Goal: Task Accomplishment & Management: Complete application form

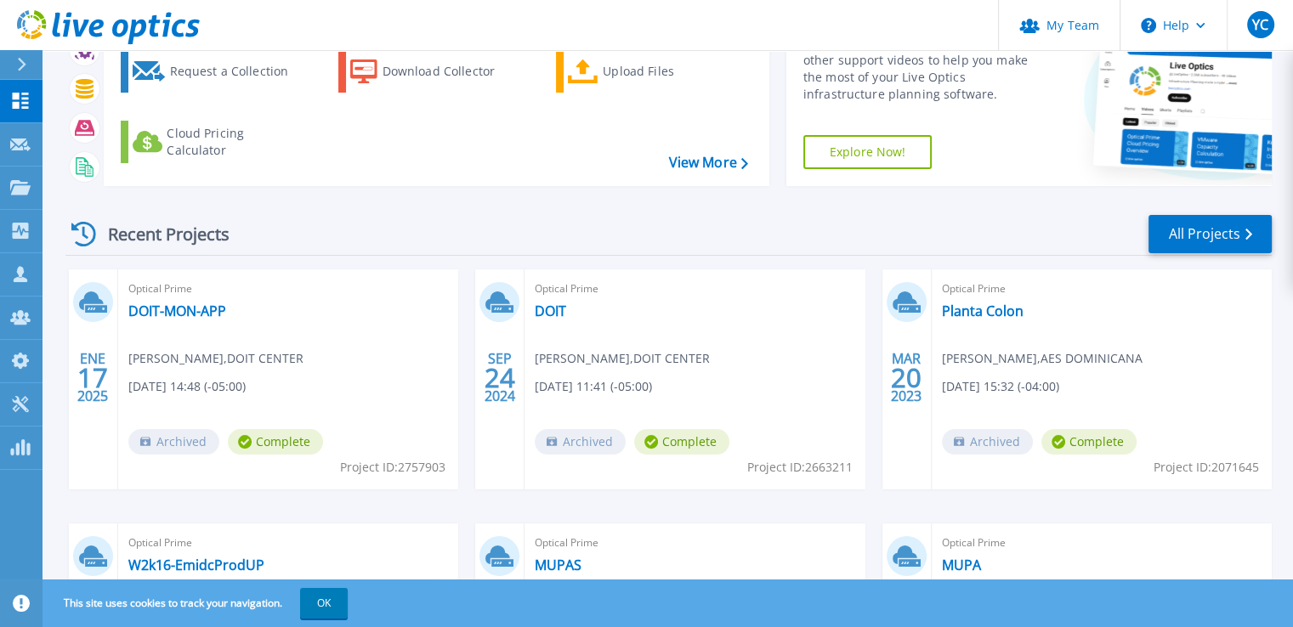
scroll to position [108, 0]
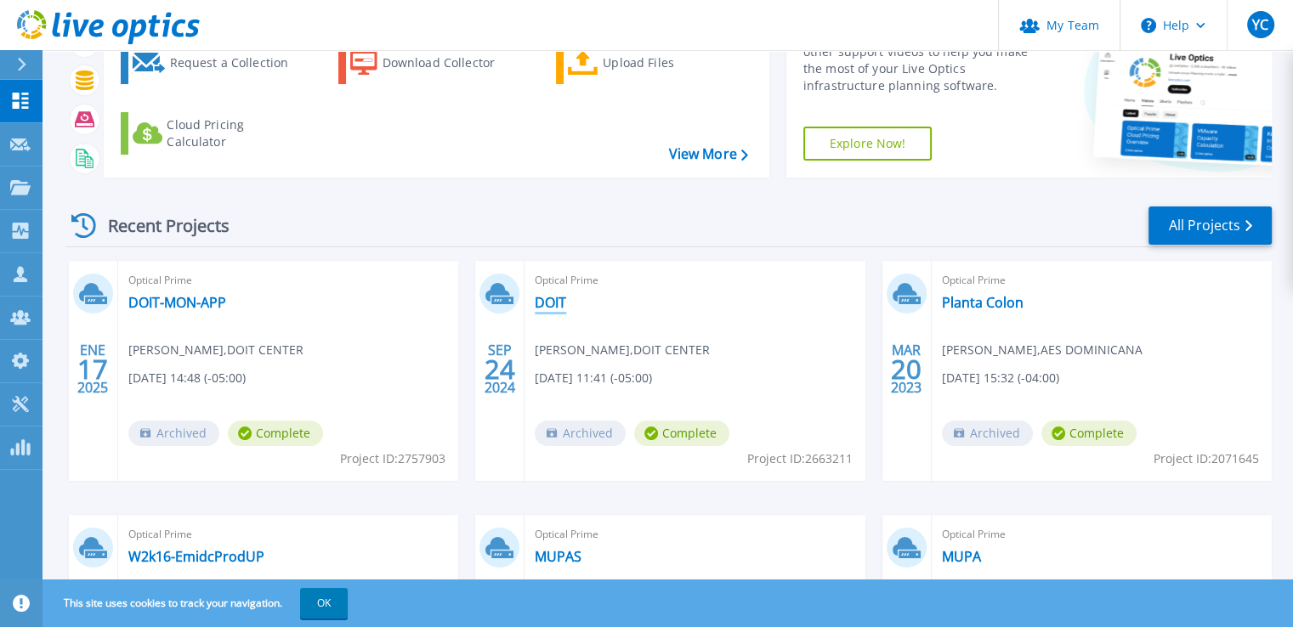
click at [556, 300] on link "DOIT" at bounding box center [550, 302] width 31 height 17
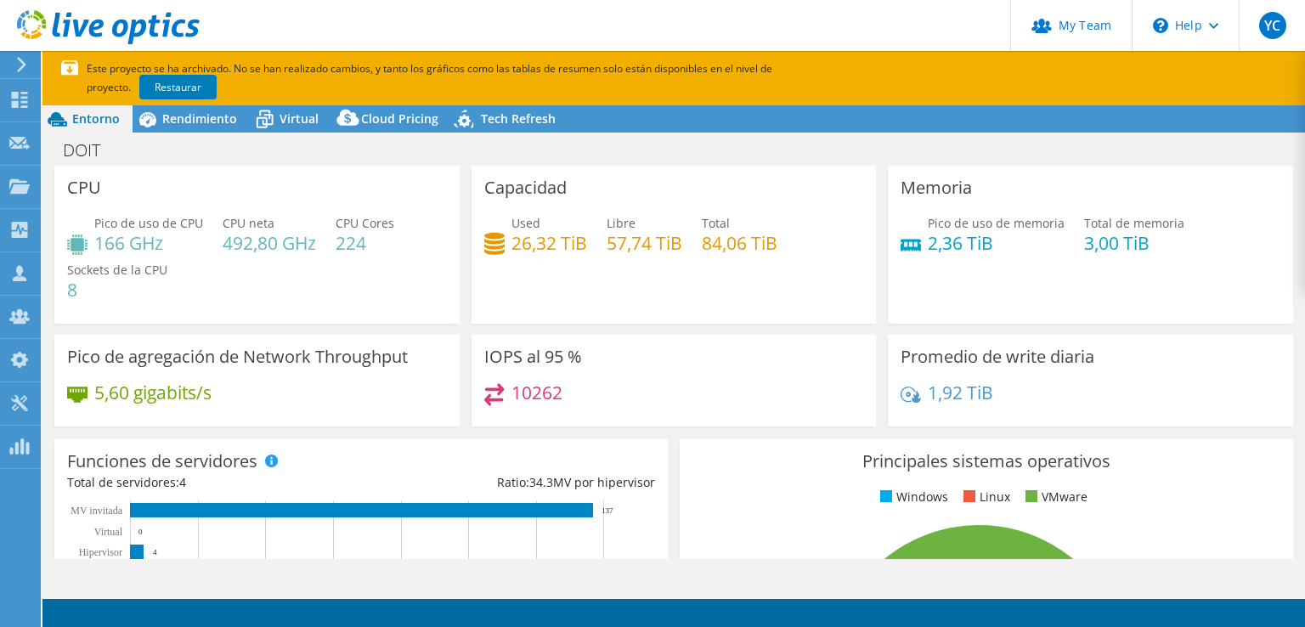
select select "USD"
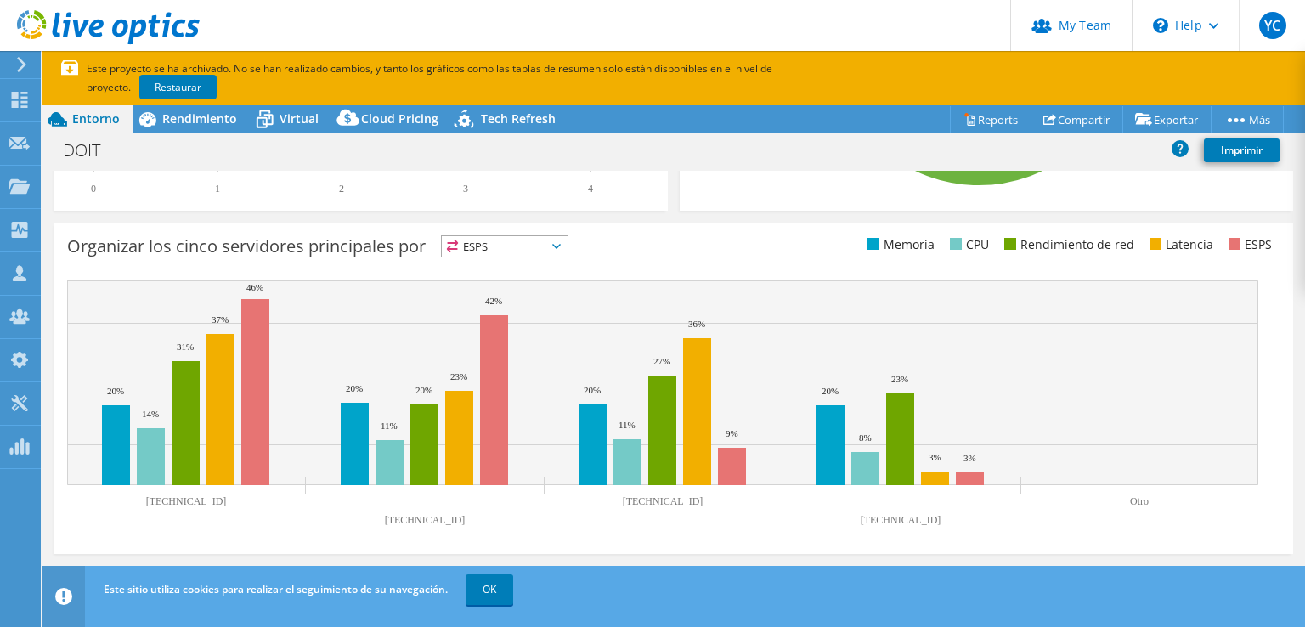
scroll to position [643, 0]
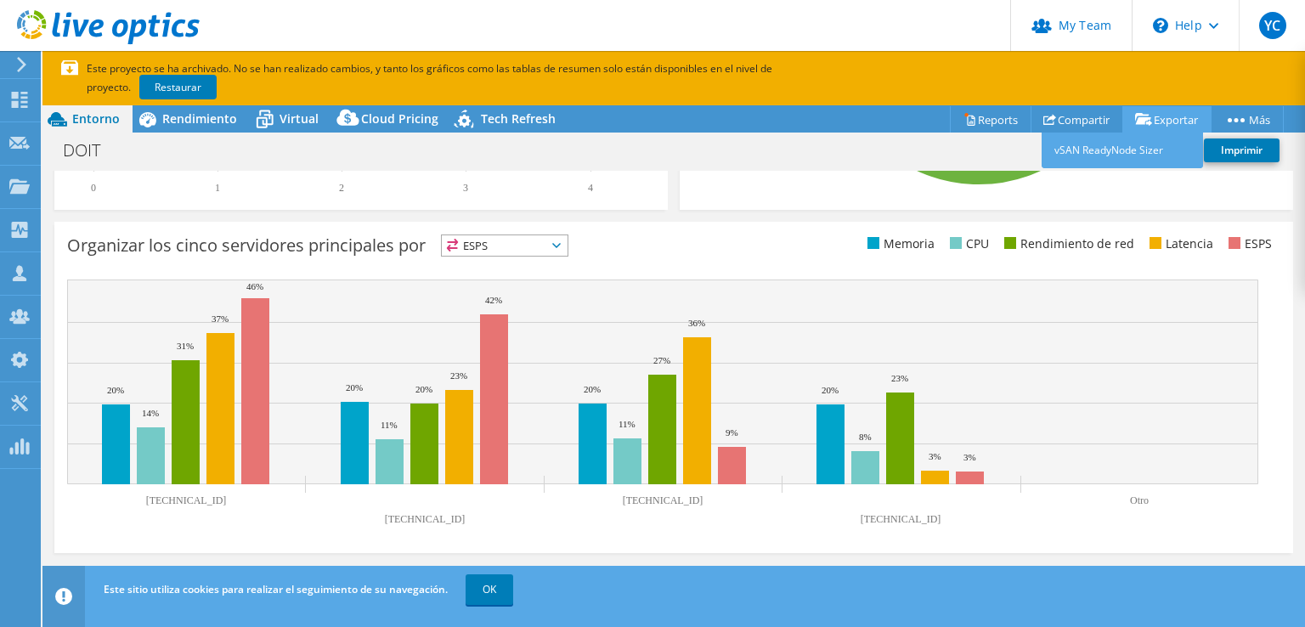
click at [1163, 114] on link "Exportar" at bounding box center [1167, 119] width 89 height 26
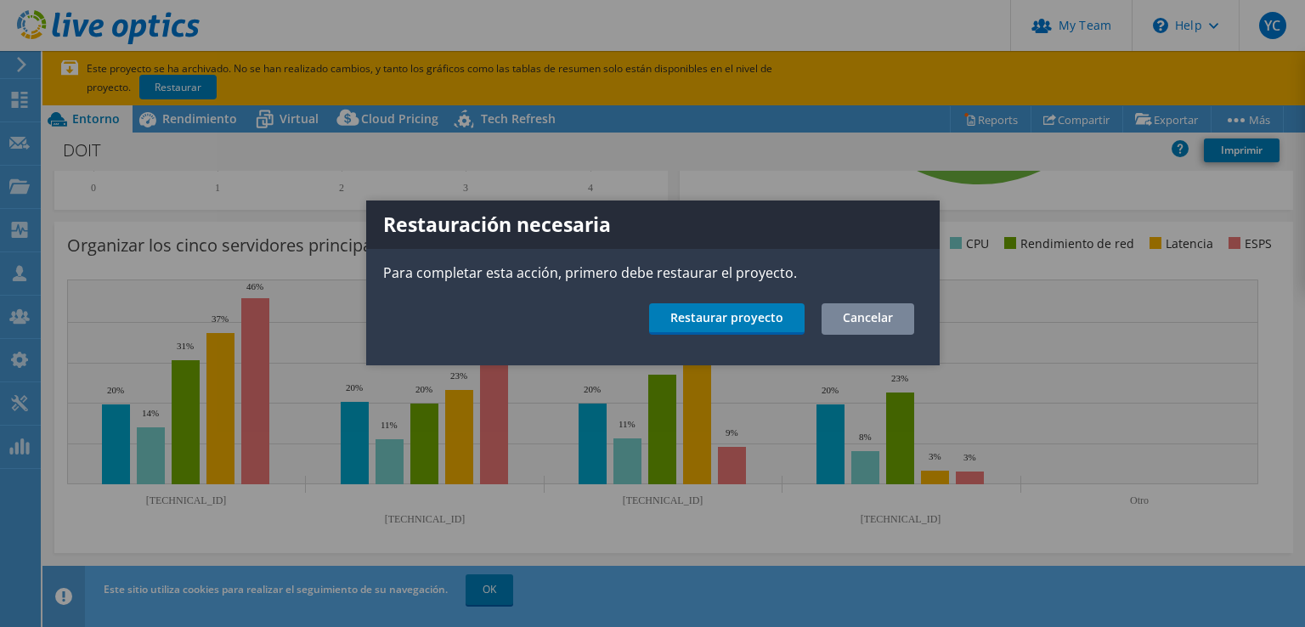
click at [886, 319] on link "Cancelar" at bounding box center [868, 318] width 93 height 31
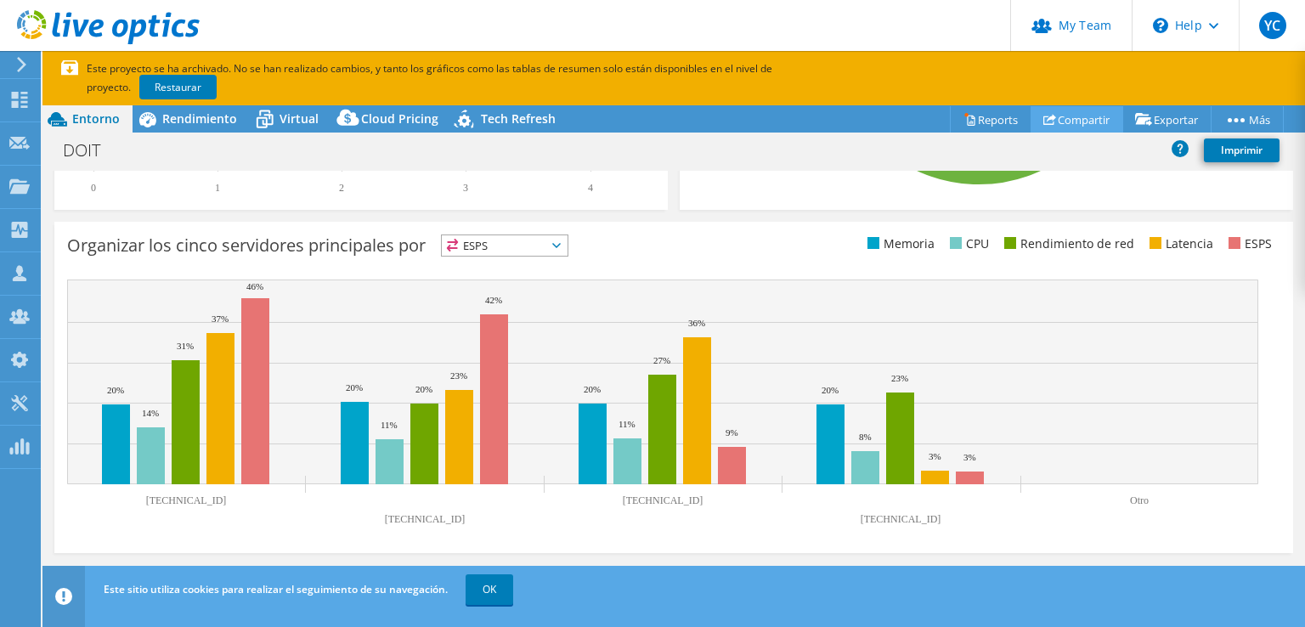
click at [1088, 112] on link "Compartir" at bounding box center [1077, 119] width 93 height 26
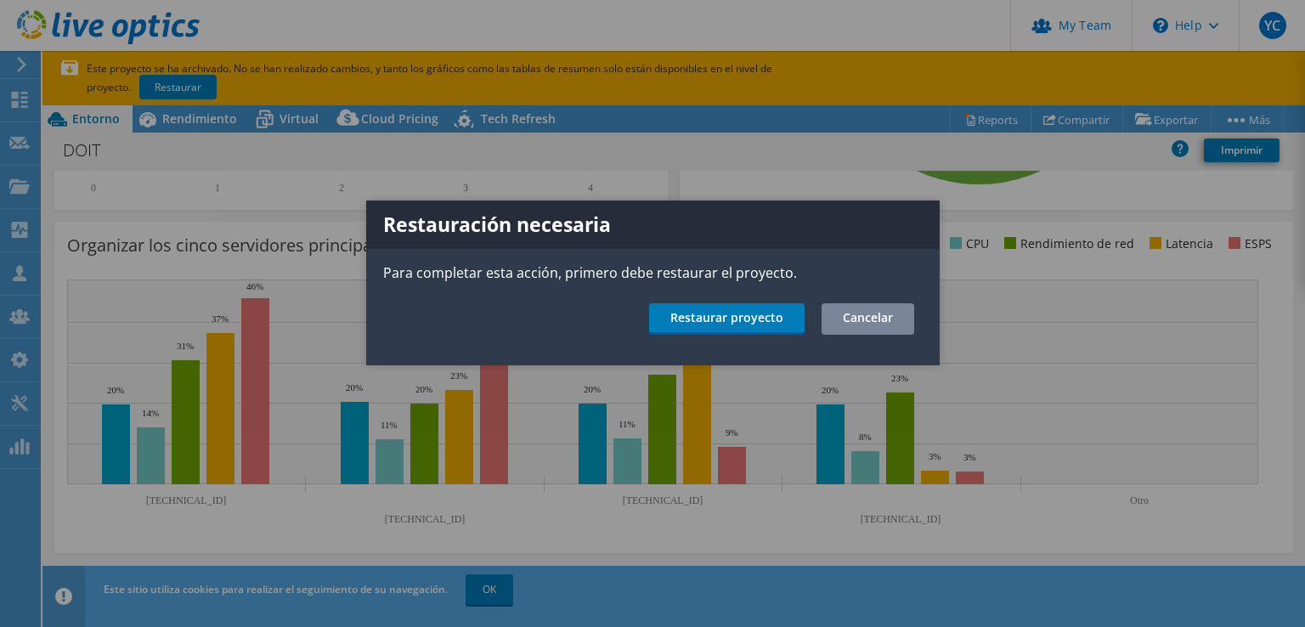
click at [875, 318] on link "Cancelar" at bounding box center [868, 318] width 93 height 31
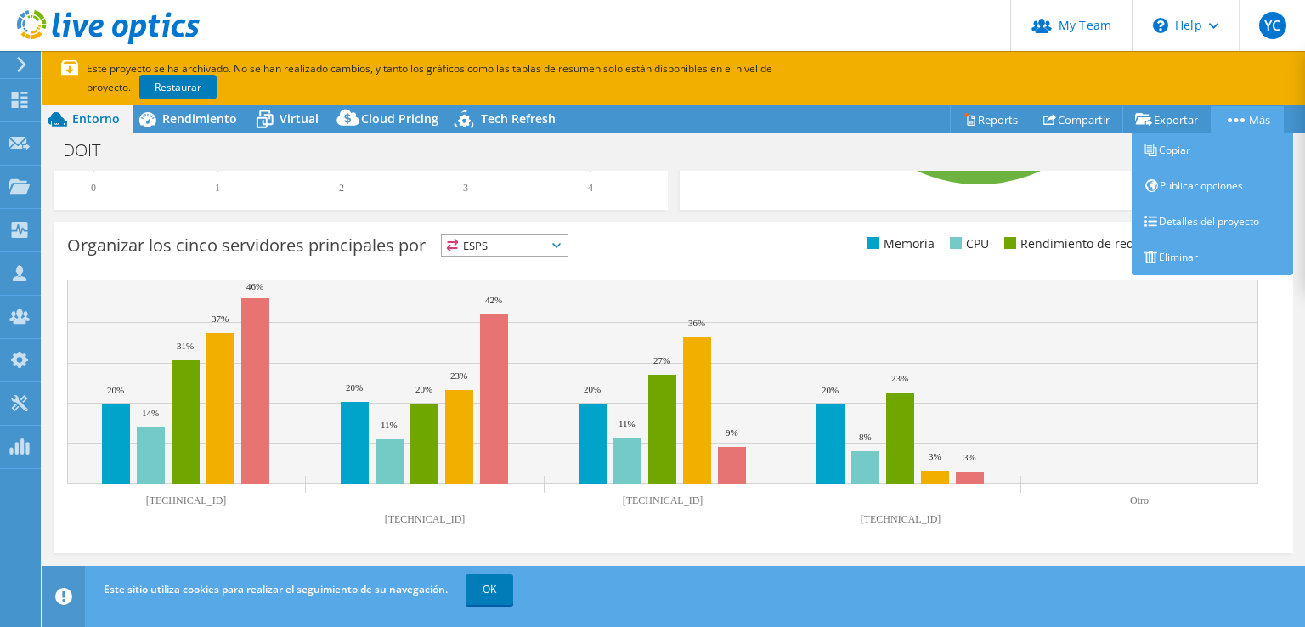
click at [1228, 118] on icon at bounding box center [1236, 120] width 17 height 4
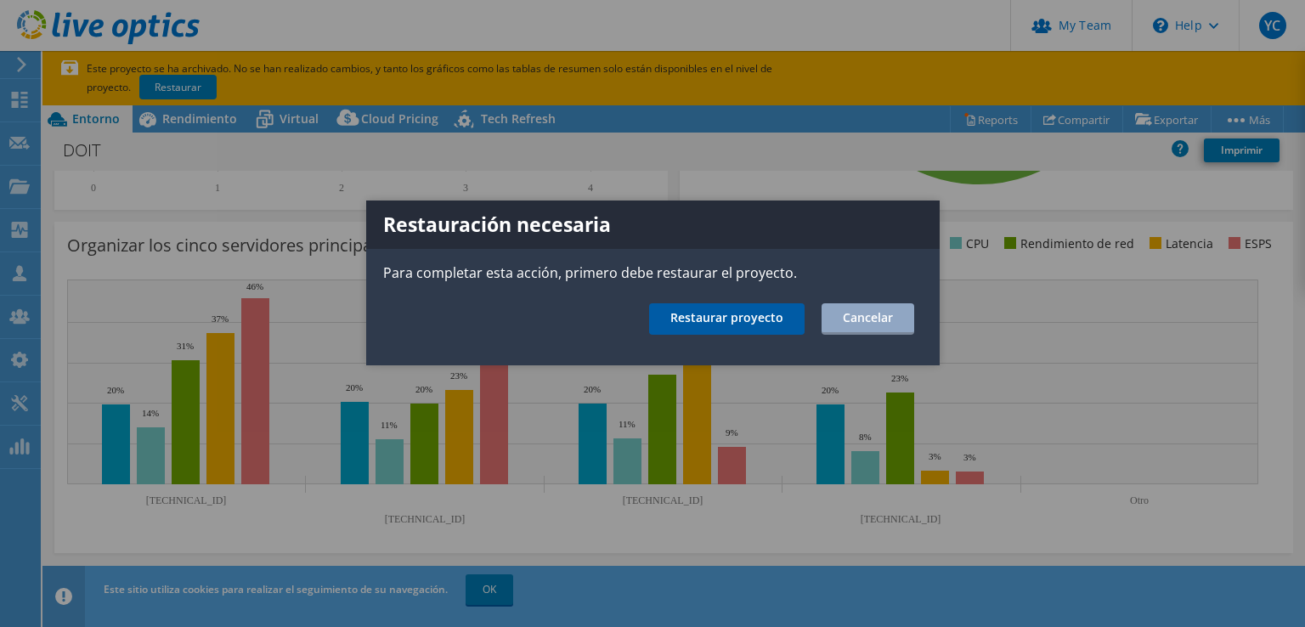
click at [711, 322] on link "Restaurar proyecto" at bounding box center [727, 318] width 156 height 31
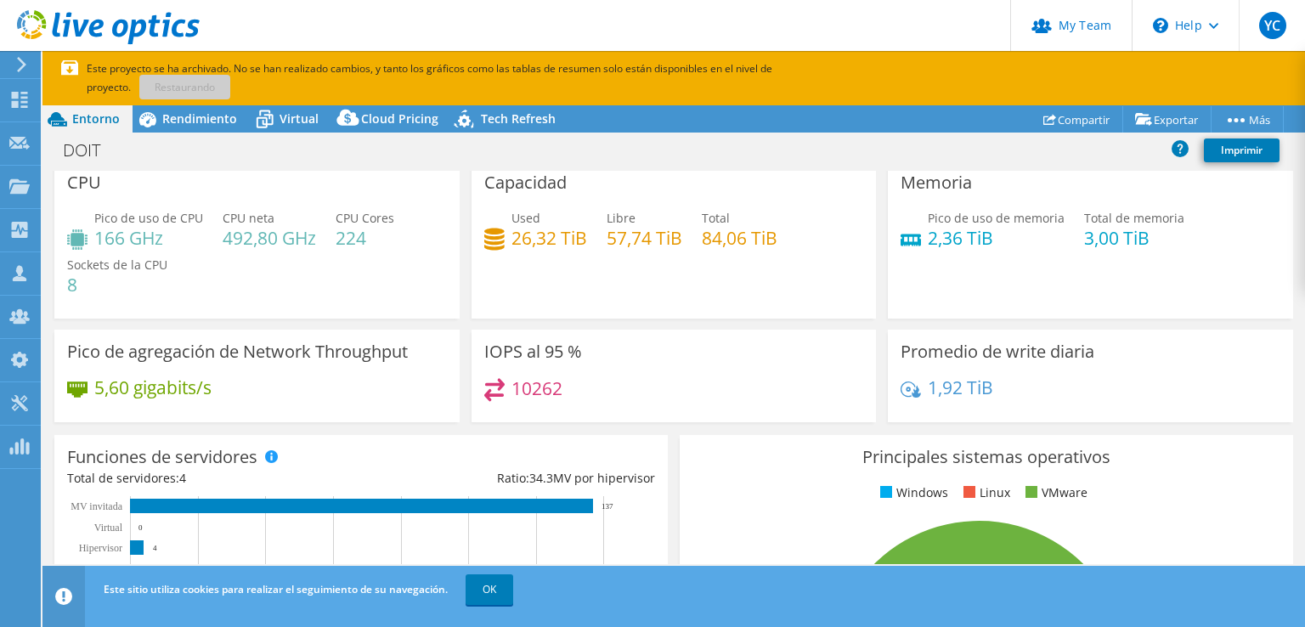
scroll to position [0, 0]
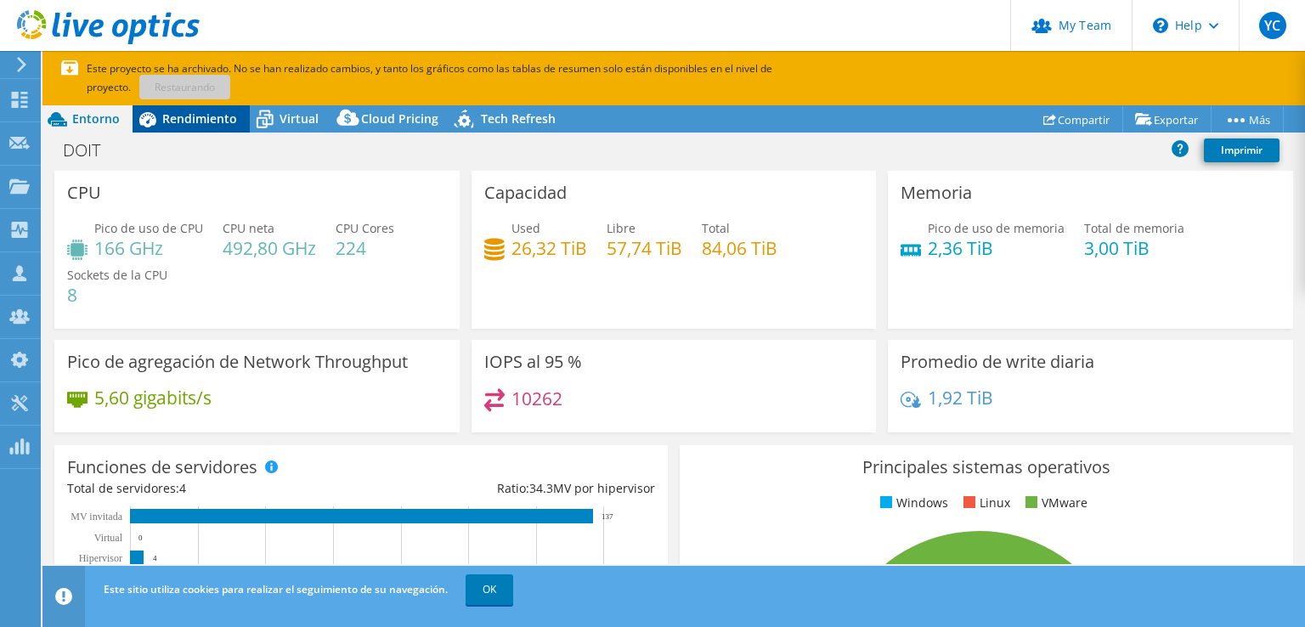
click at [167, 127] on div "Rendimiento" at bounding box center [191, 118] width 117 height 27
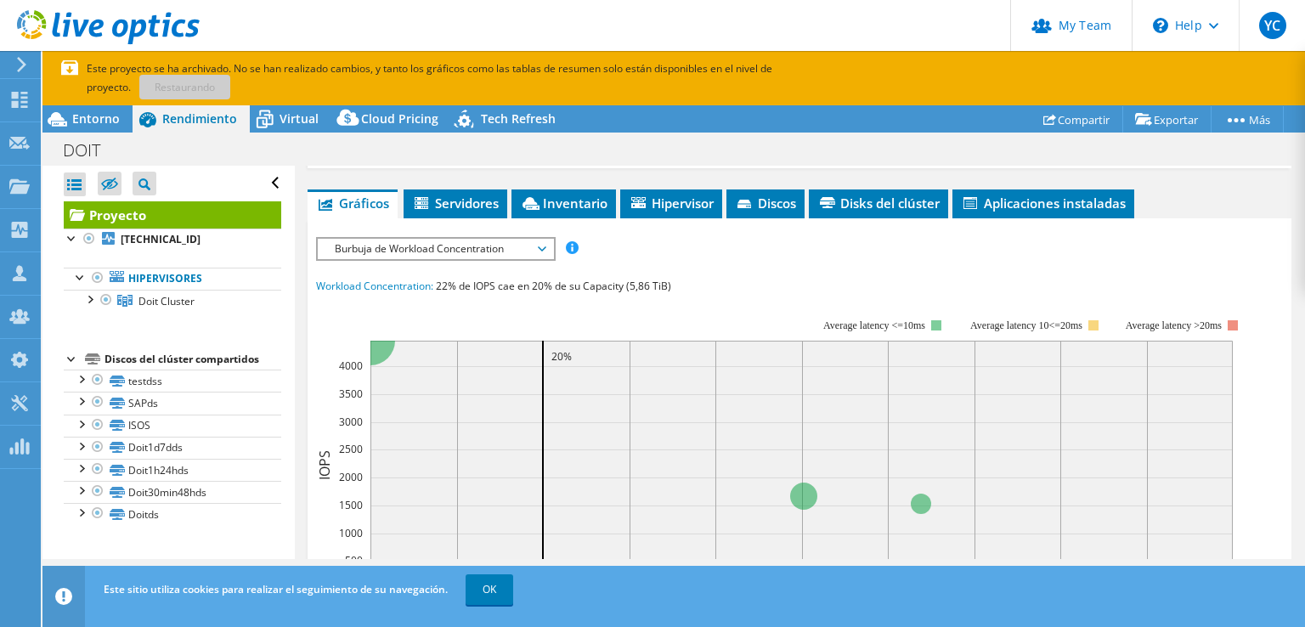
scroll to position [331, 0]
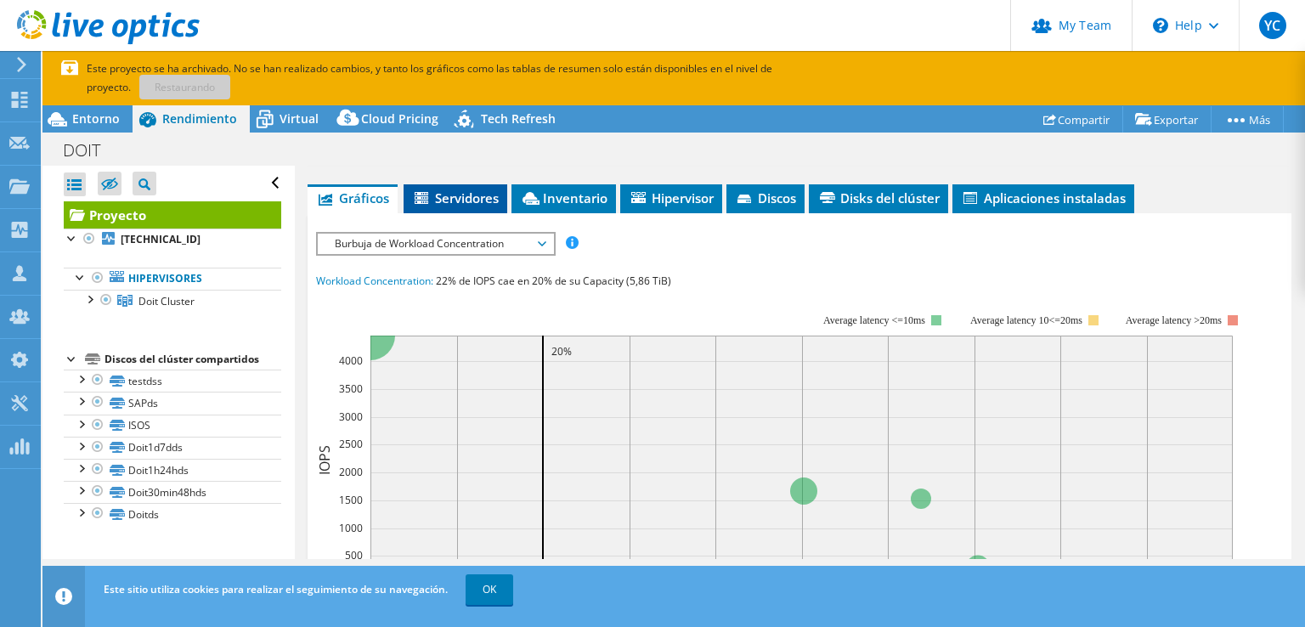
click at [444, 184] on li "Servidores" at bounding box center [456, 198] width 104 height 29
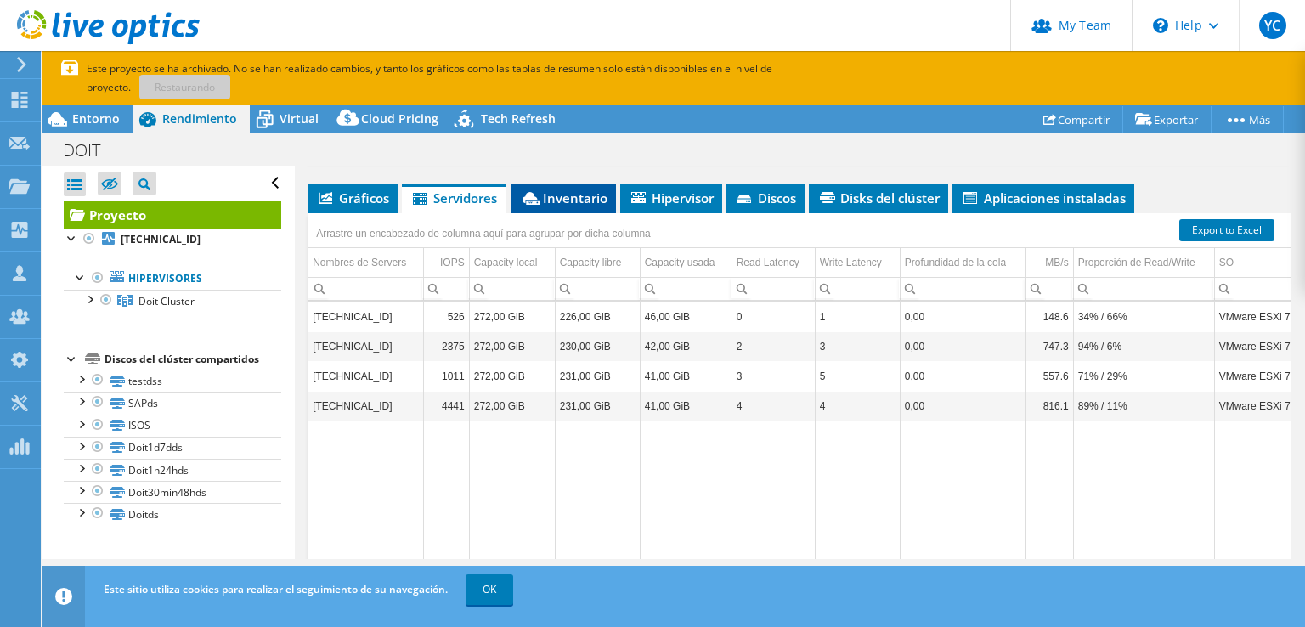
click at [571, 184] on li "Inventario" at bounding box center [564, 198] width 105 height 29
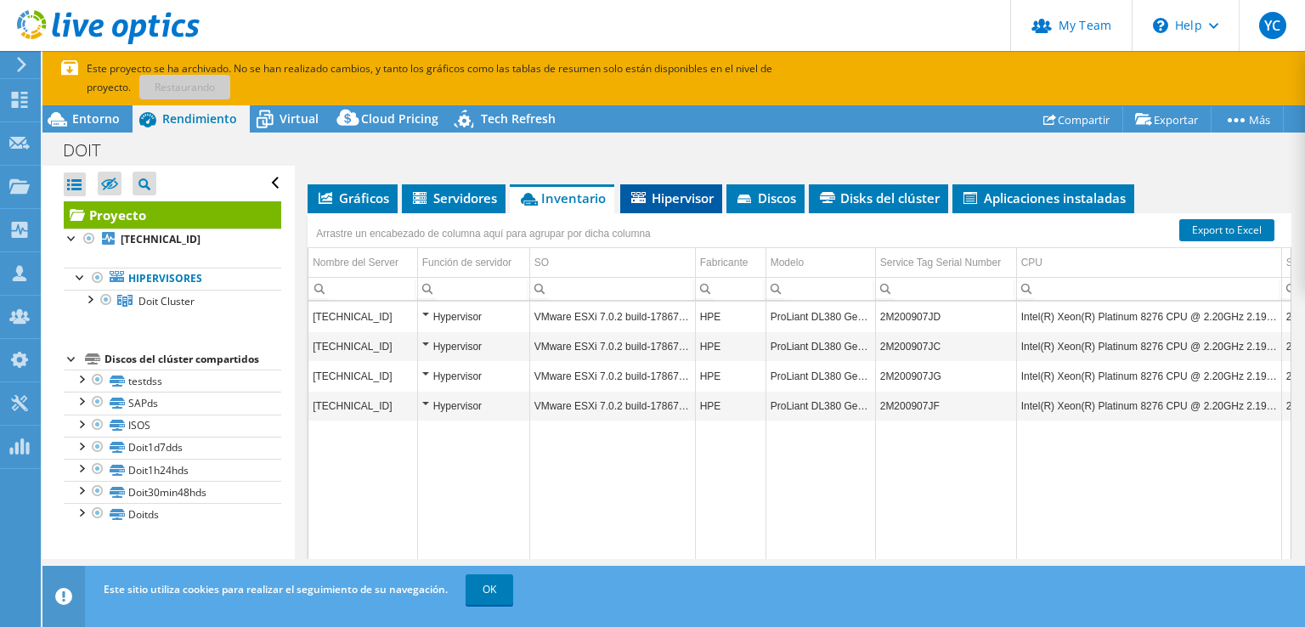
click at [700, 203] on li "Hipervisor" at bounding box center [671, 198] width 102 height 29
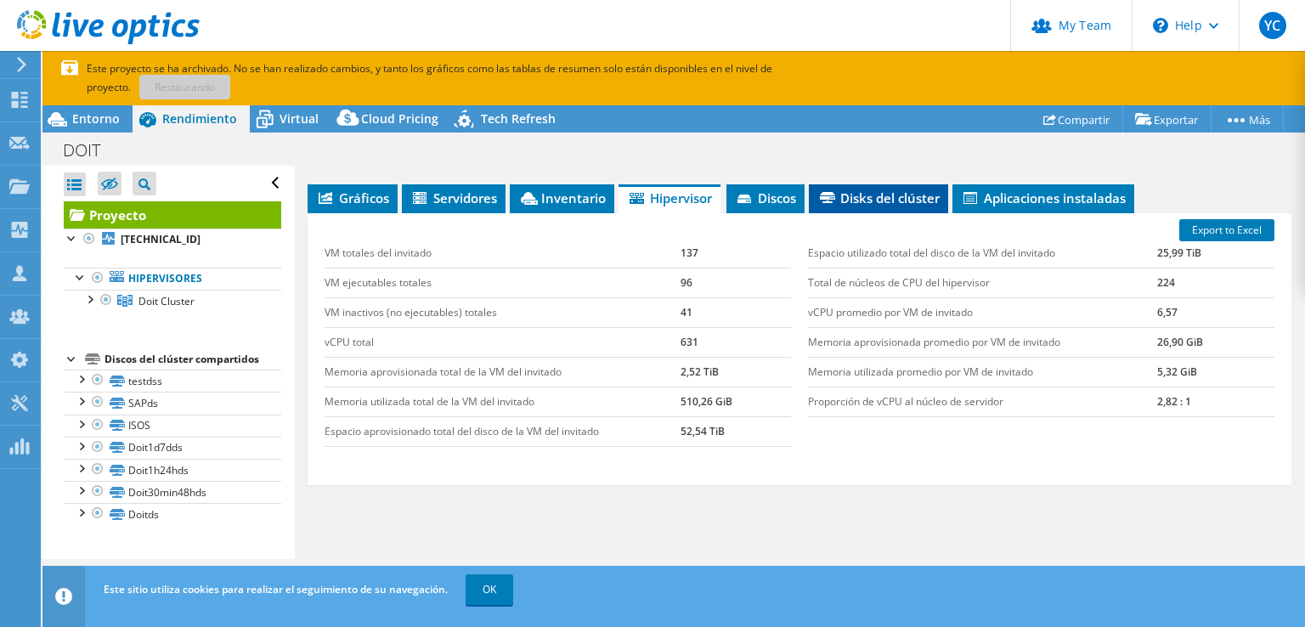
click at [897, 190] on span "Disks del clúster" at bounding box center [879, 198] width 122 height 17
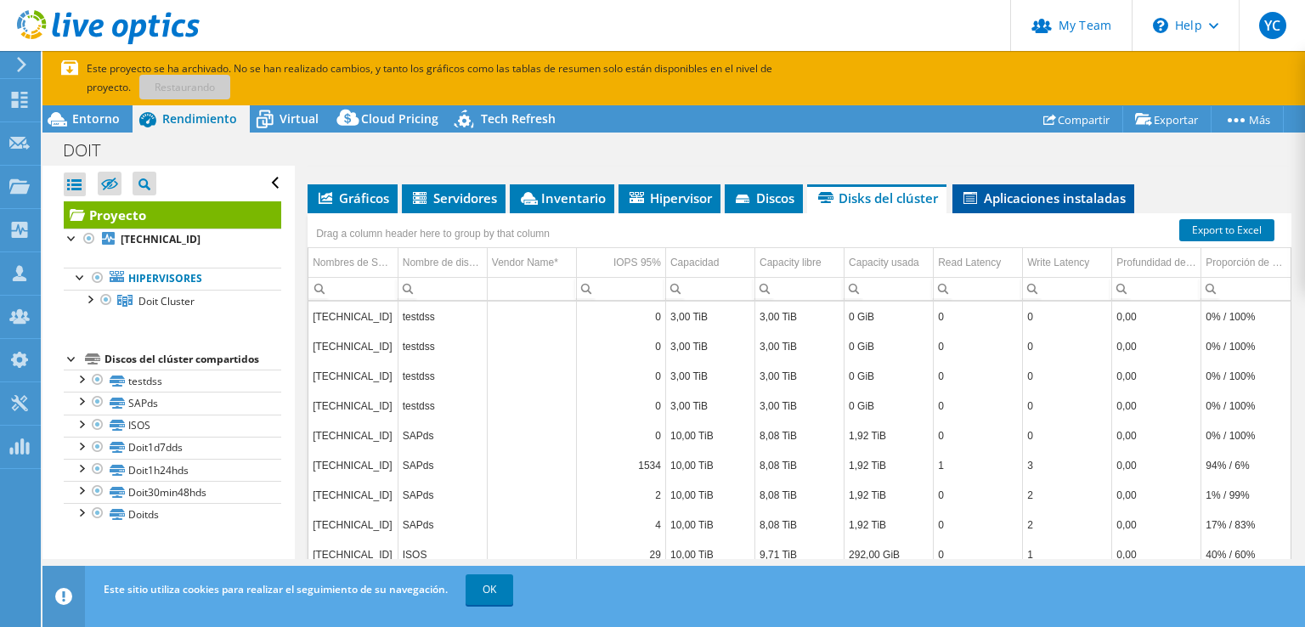
click at [1037, 190] on span "Aplicaciones instaladas" at bounding box center [1043, 198] width 165 height 17
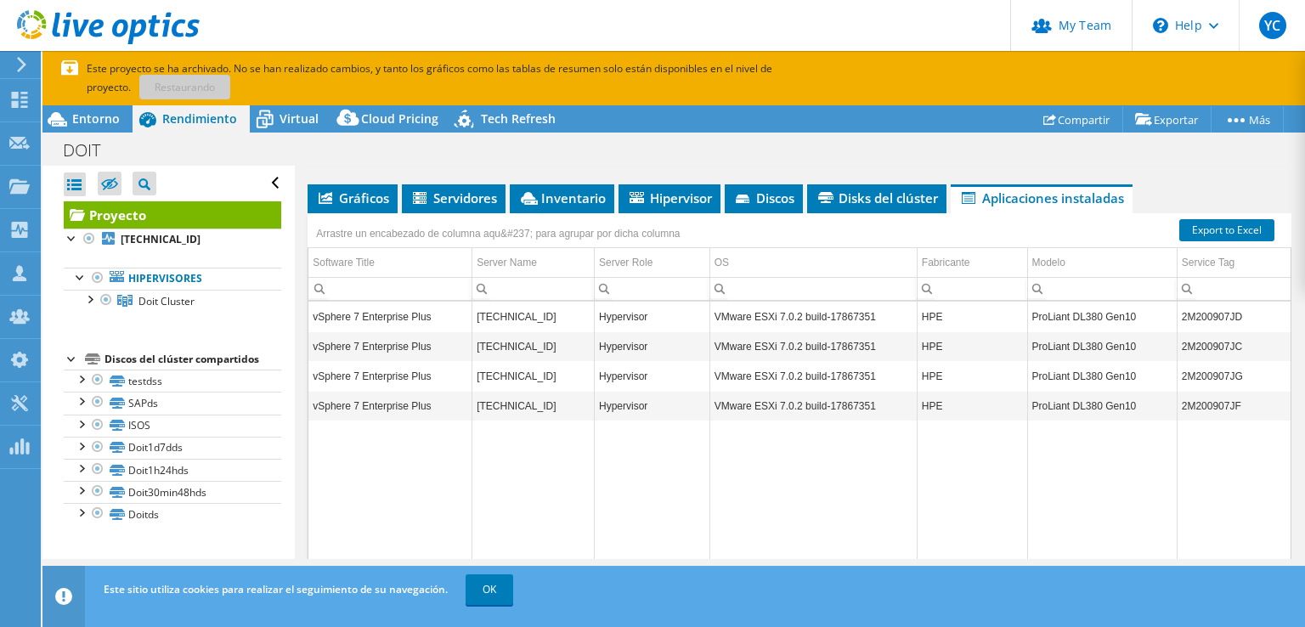
click at [41, 20] on icon at bounding box center [108, 27] width 183 height 35
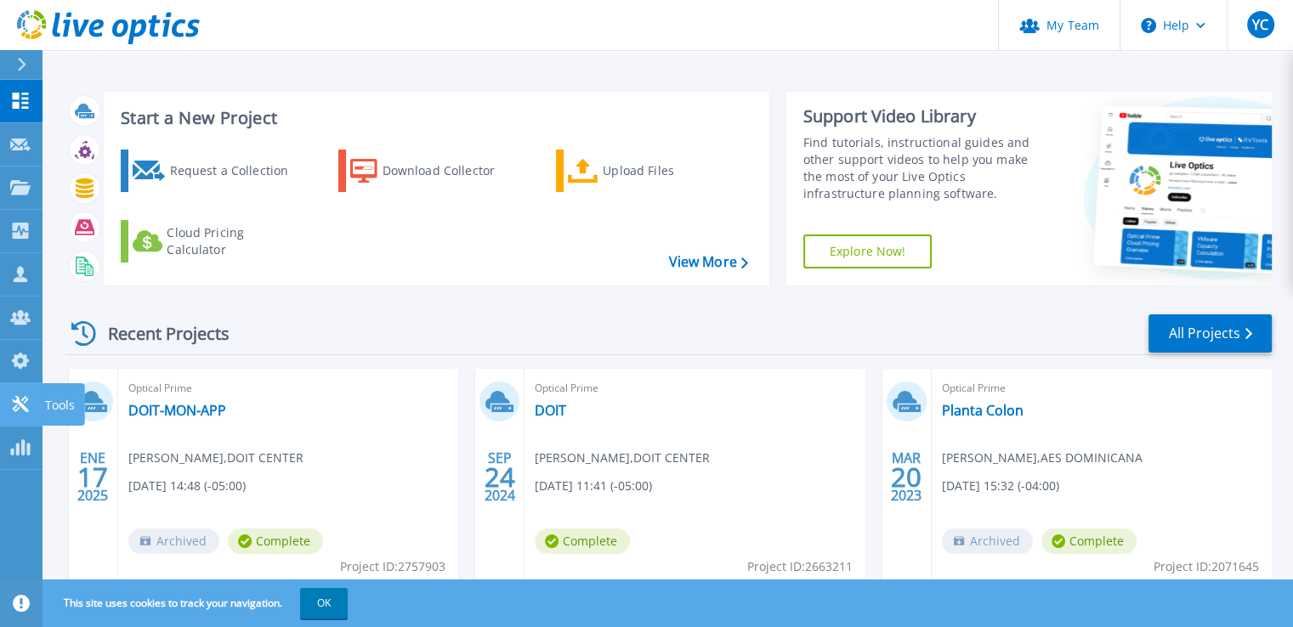
click at [4, 422] on link "Tools Tools" at bounding box center [21, 404] width 42 height 43
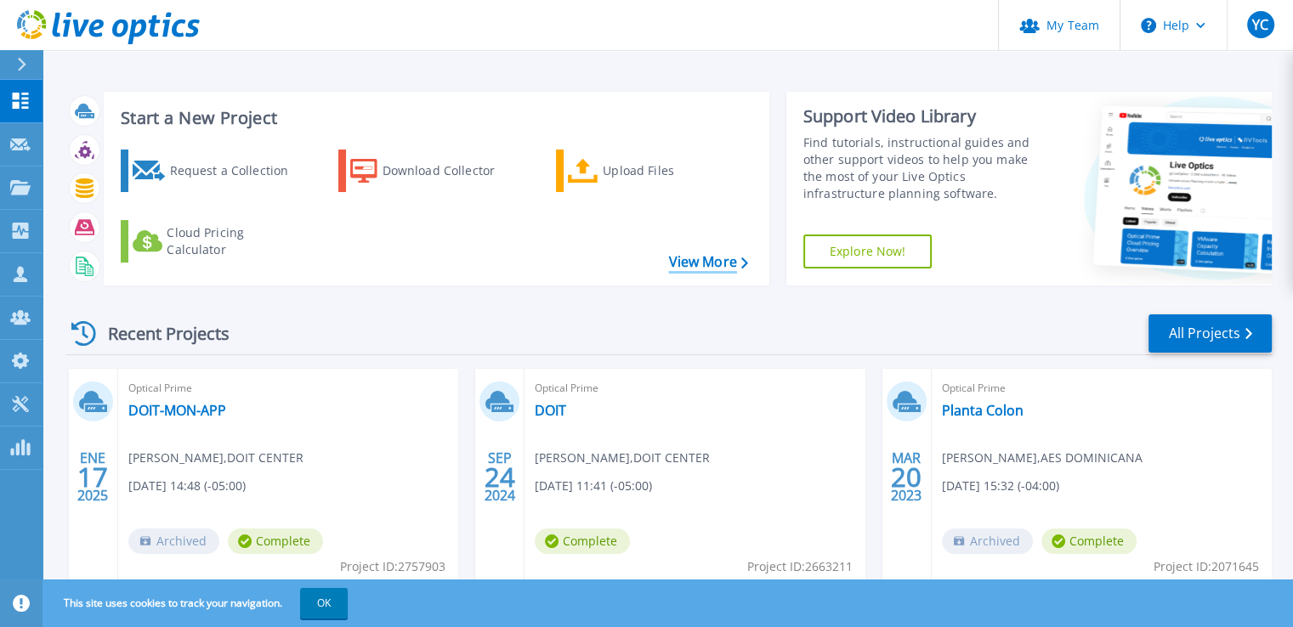
click at [689, 261] on link "View More" at bounding box center [707, 262] width 79 height 16
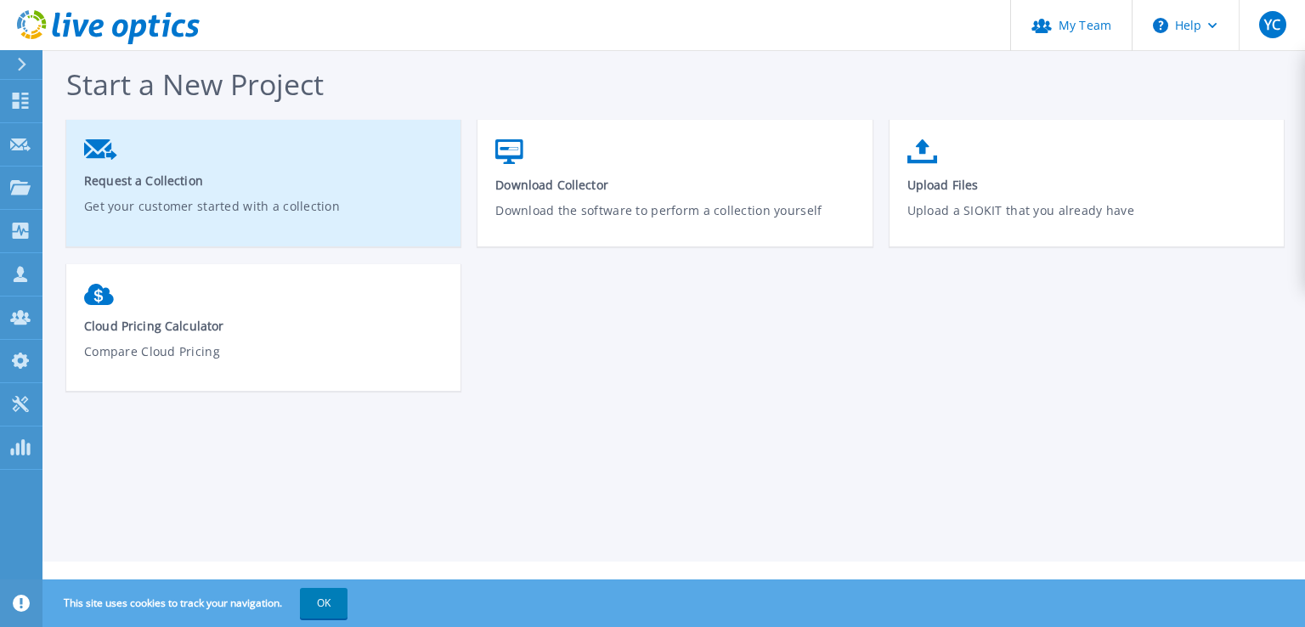
click at [102, 175] on span "Request a Collection" at bounding box center [264, 181] width 360 height 16
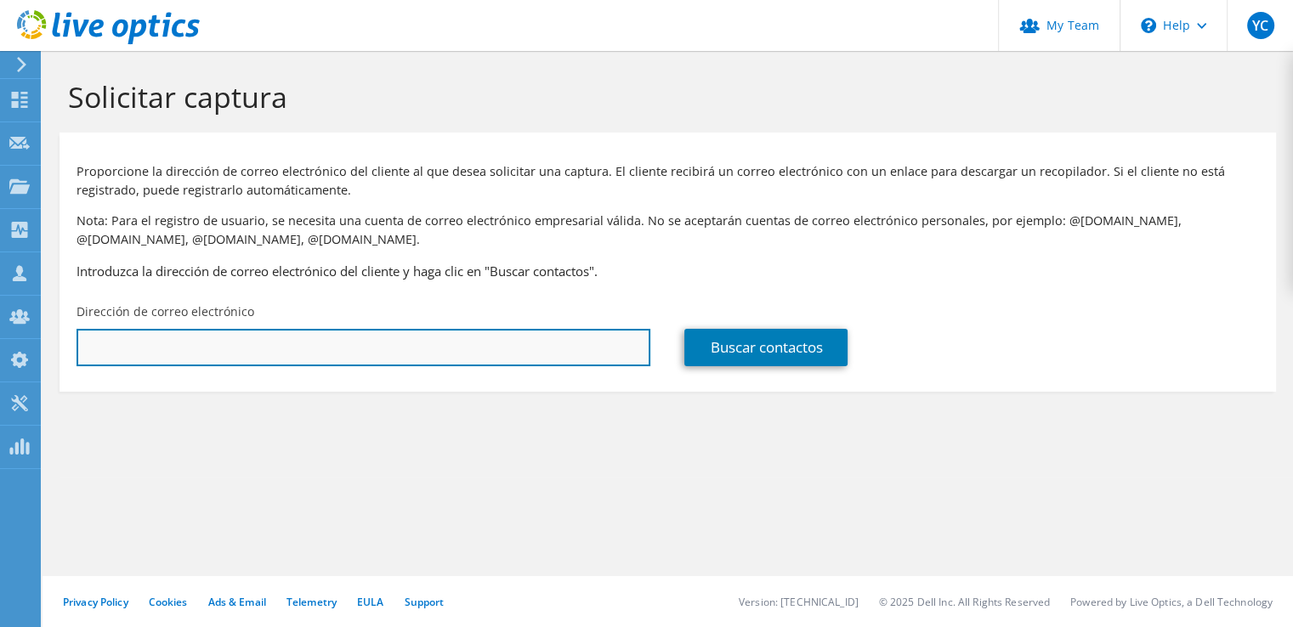
click at [146, 350] on input "text" at bounding box center [363, 347] width 574 height 37
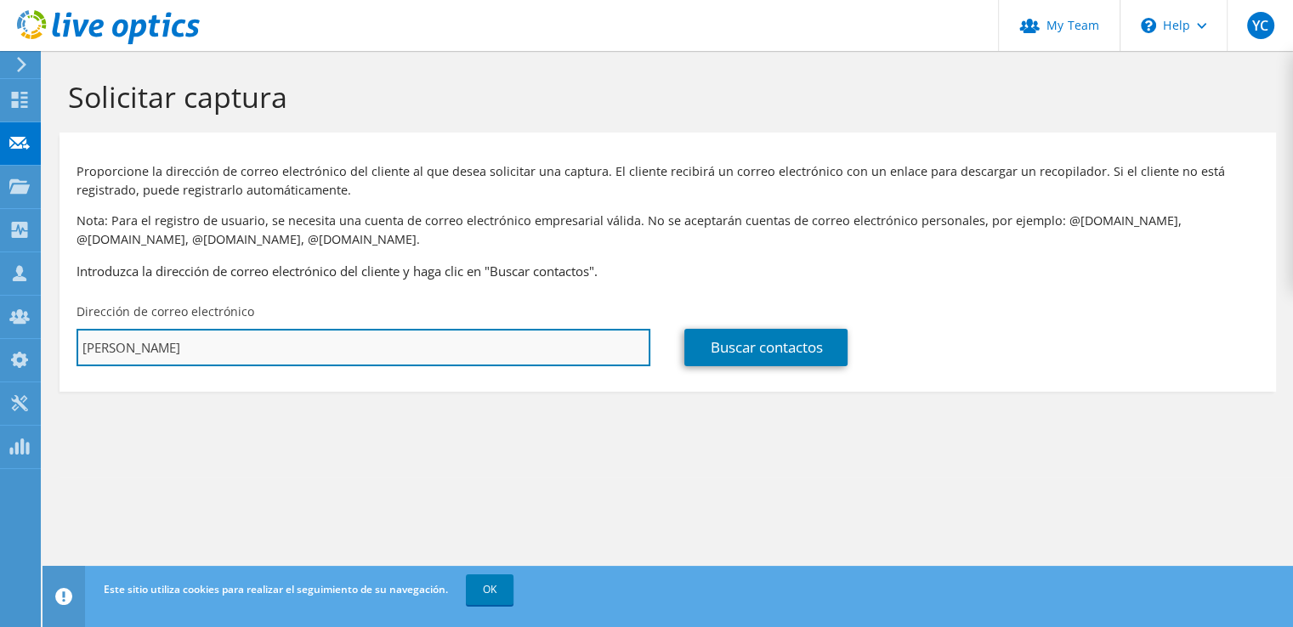
click at [269, 335] on input "[PERSON_NAME]" at bounding box center [363, 347] width 574 height 37
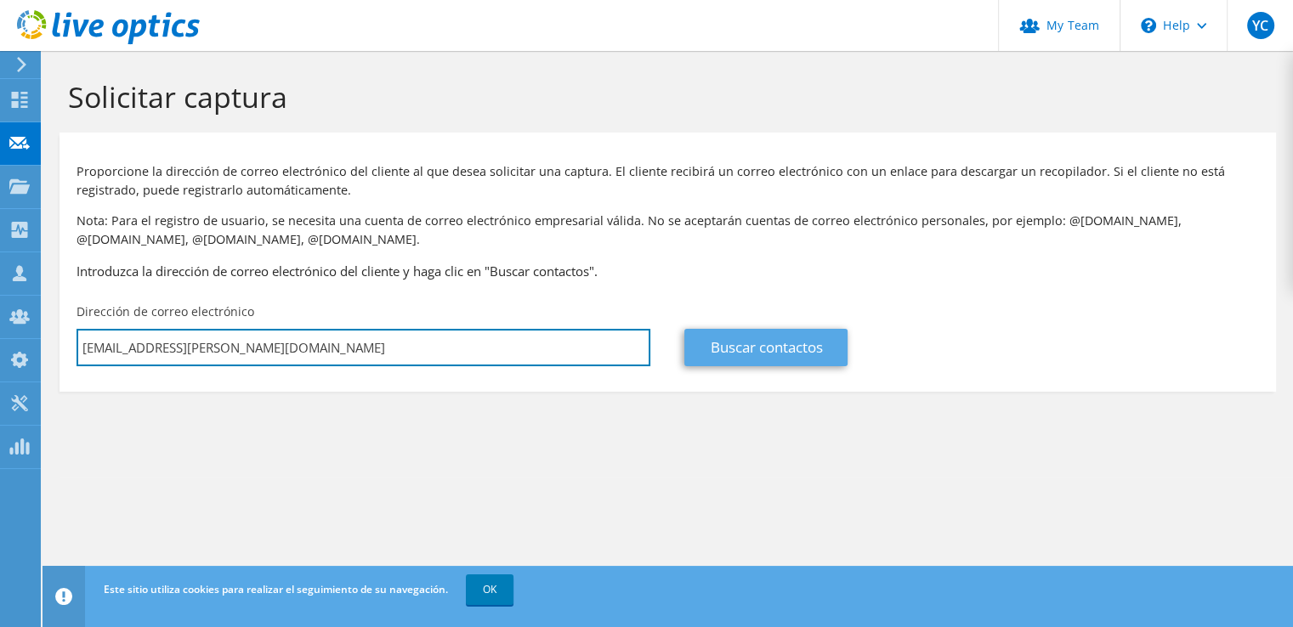
type input "[EMAIL_ADDRESS][PERSON_NAME][DOMAIN_NAME]"
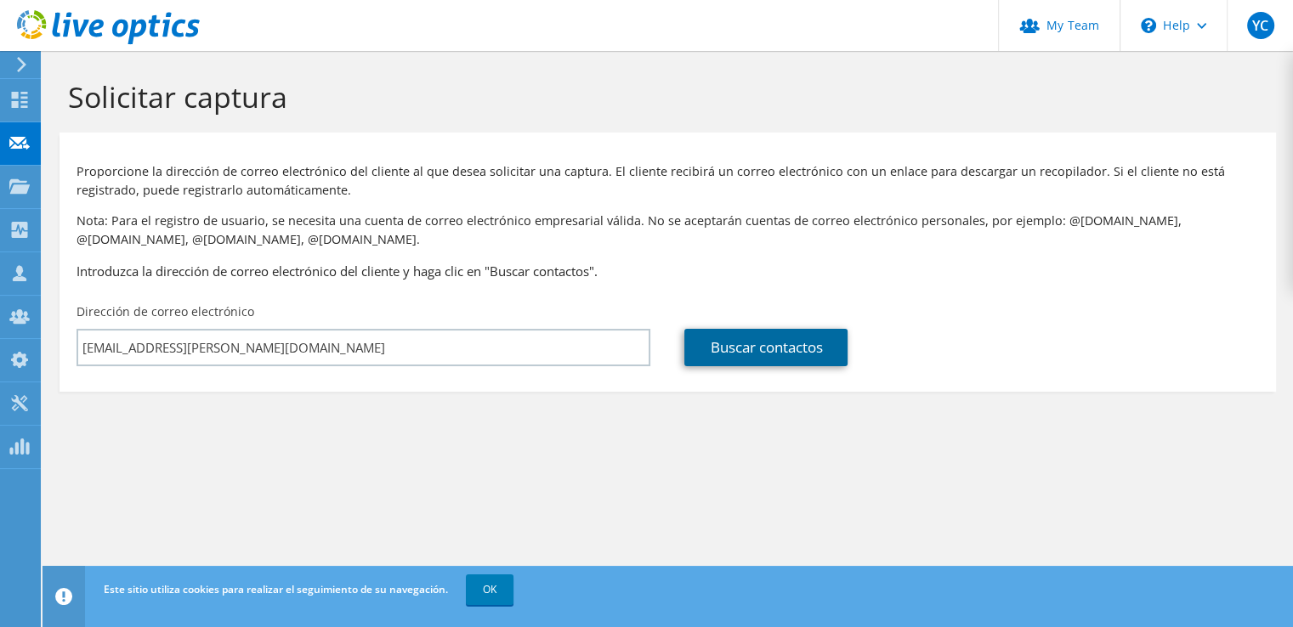
click at [704, 341] on link "Buscar contactos" at bounding box center [765, 347] width 163 height 37
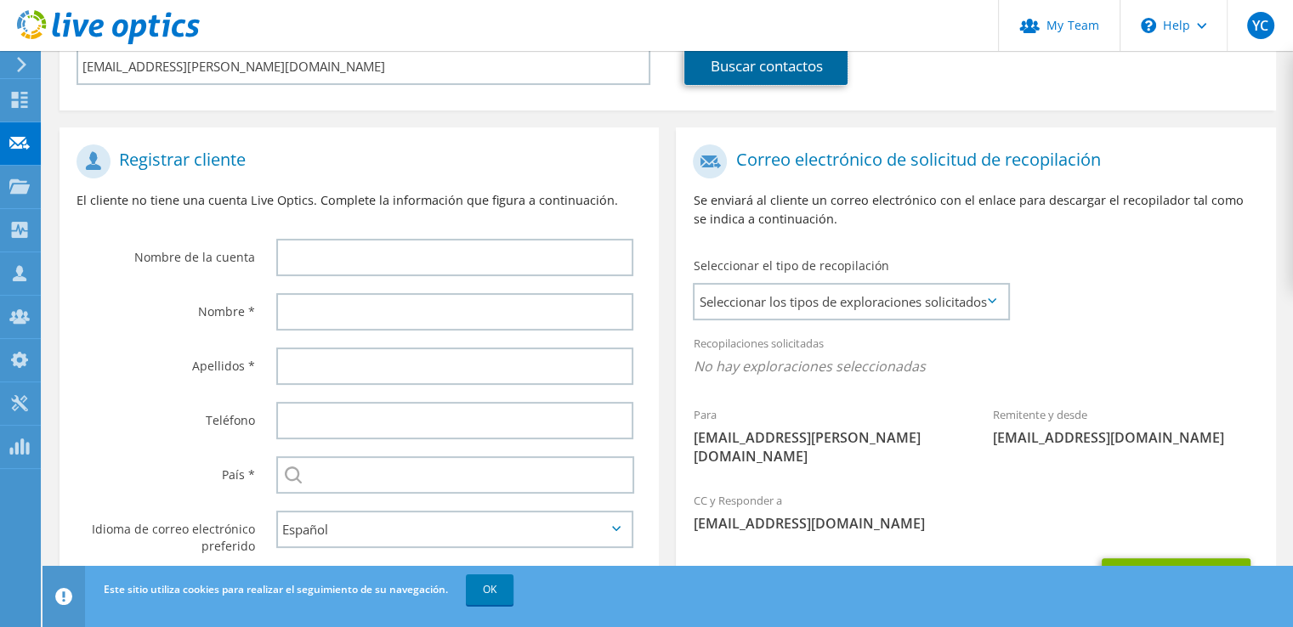
scroll to position [314, 0]
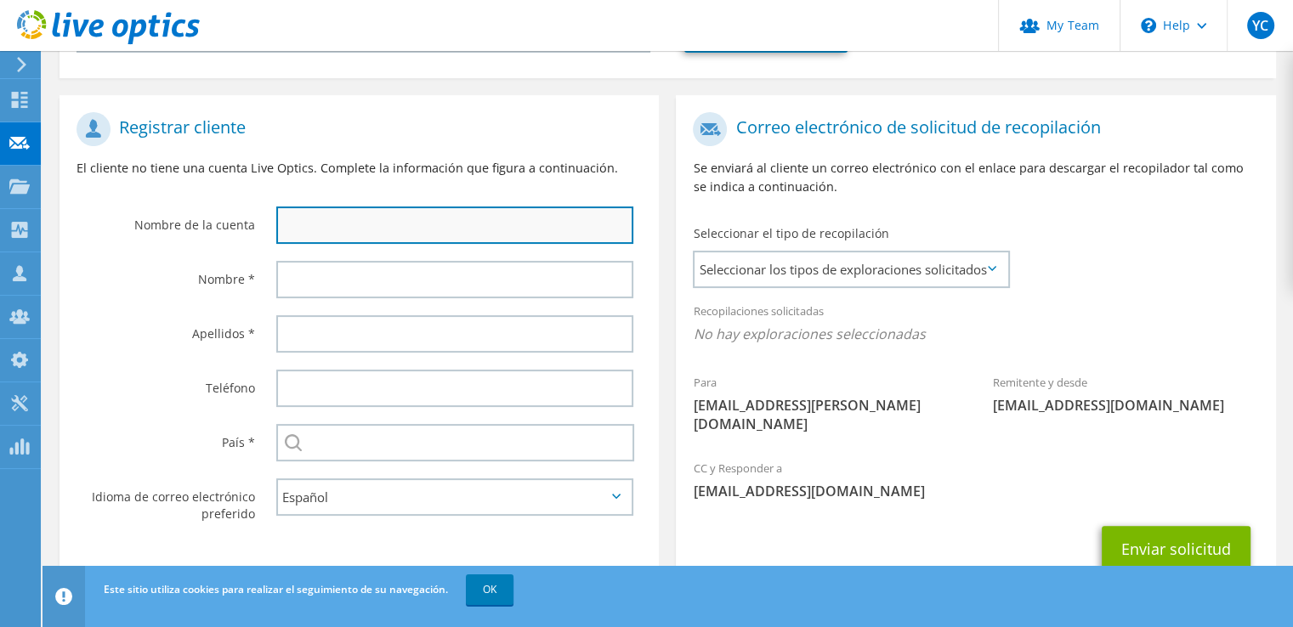
click at [474, 218] on input "text" at bounding box center [454, 225] width 357 height 37
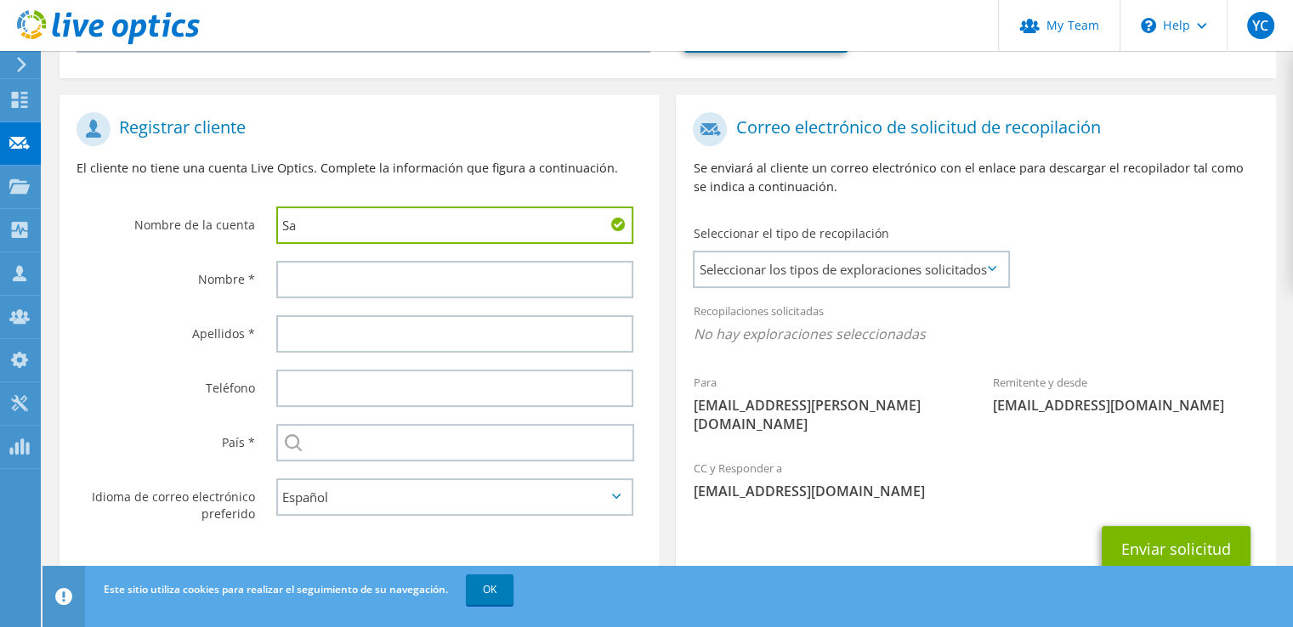
type input "S"
type input "IFARHU"
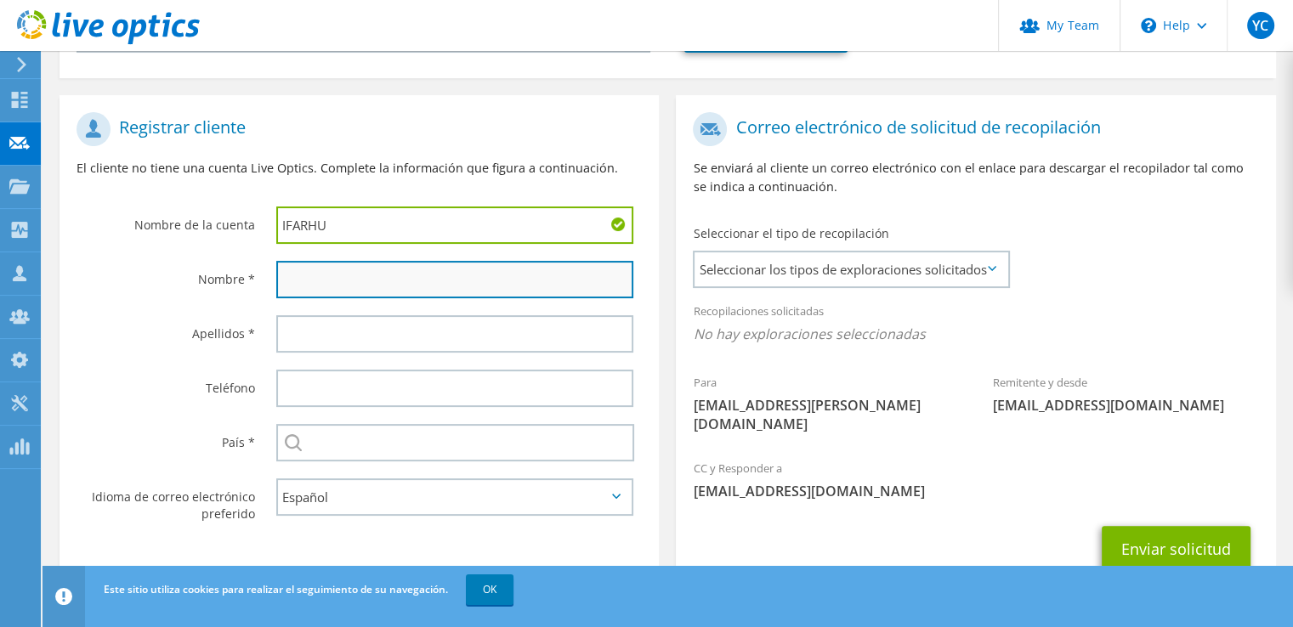
click at [401, 284] on input "text" at bounding box center [454, 279] width 357 height 37
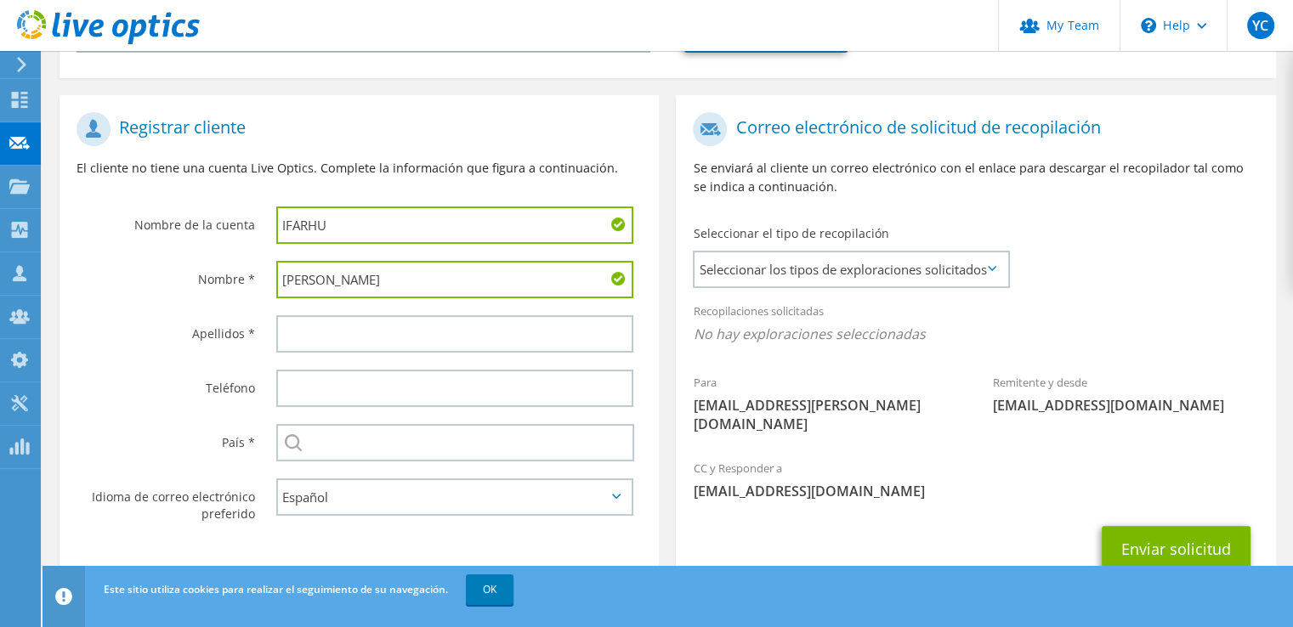
click at [296, 280] on input "[PERSON_NAME]" at bounding box center [454, 279] width 357 height 37
type input "[PERSON_NAME]"
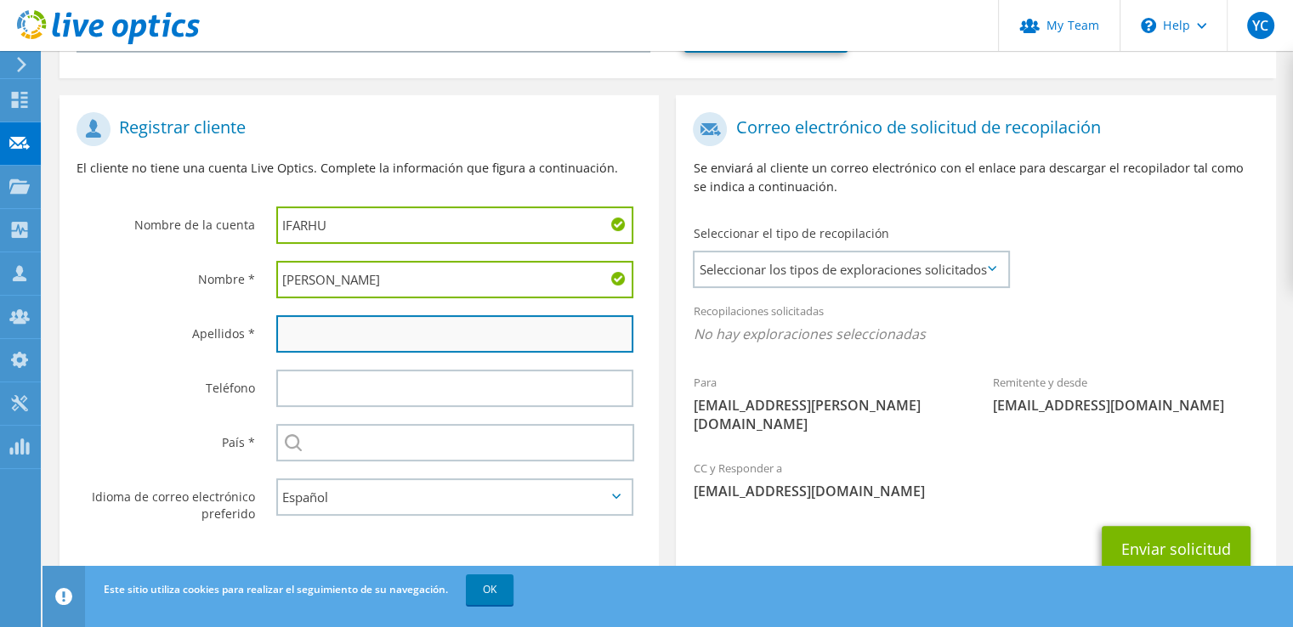
click at [288, 321] on input "text" at bounding box center [454, 333] width 357 height 37
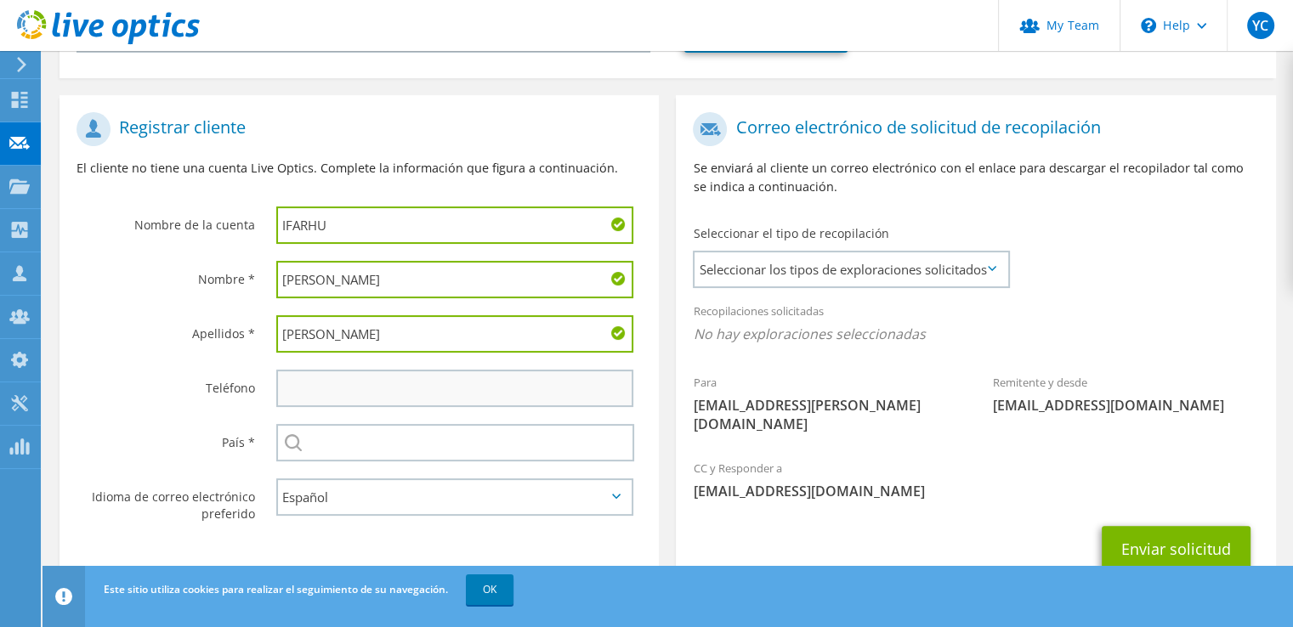
type input "[PERSON_NAME]"
click at [299, 394] on input "text" at bounding box center [454, 388] width 357 height 37
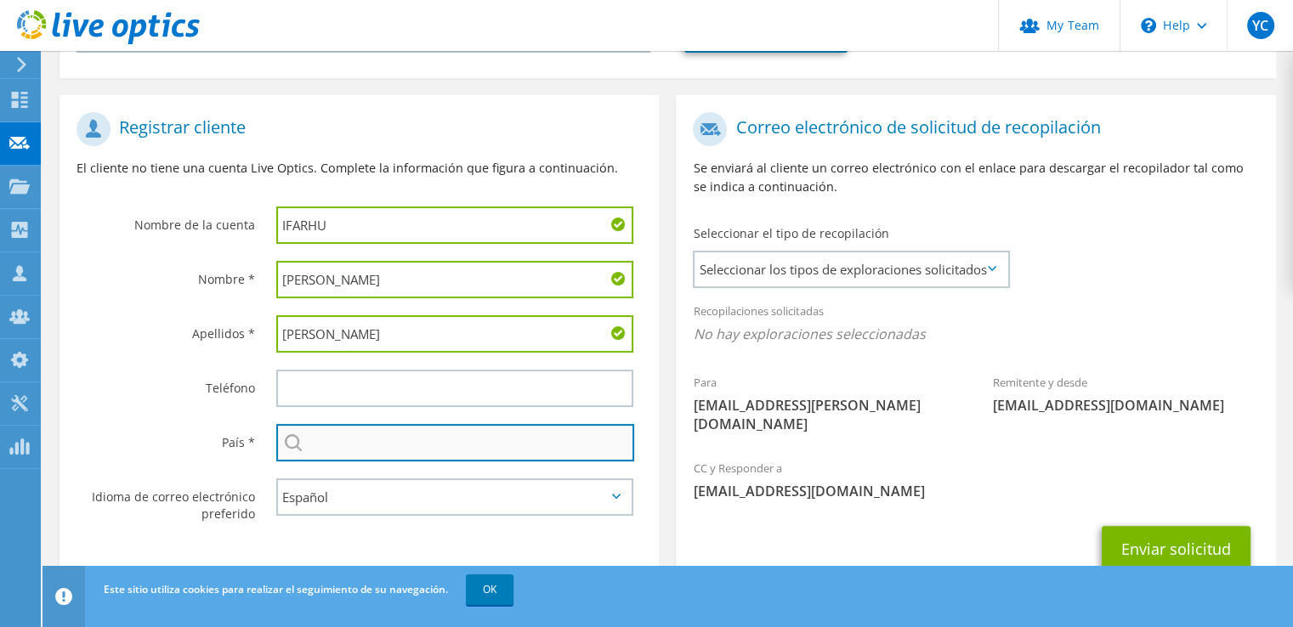
click at [307, 437] on input "text" at bounding box center [455, 442] width 358 height 37
type input "[GEOGRAPHIC_DATA]"
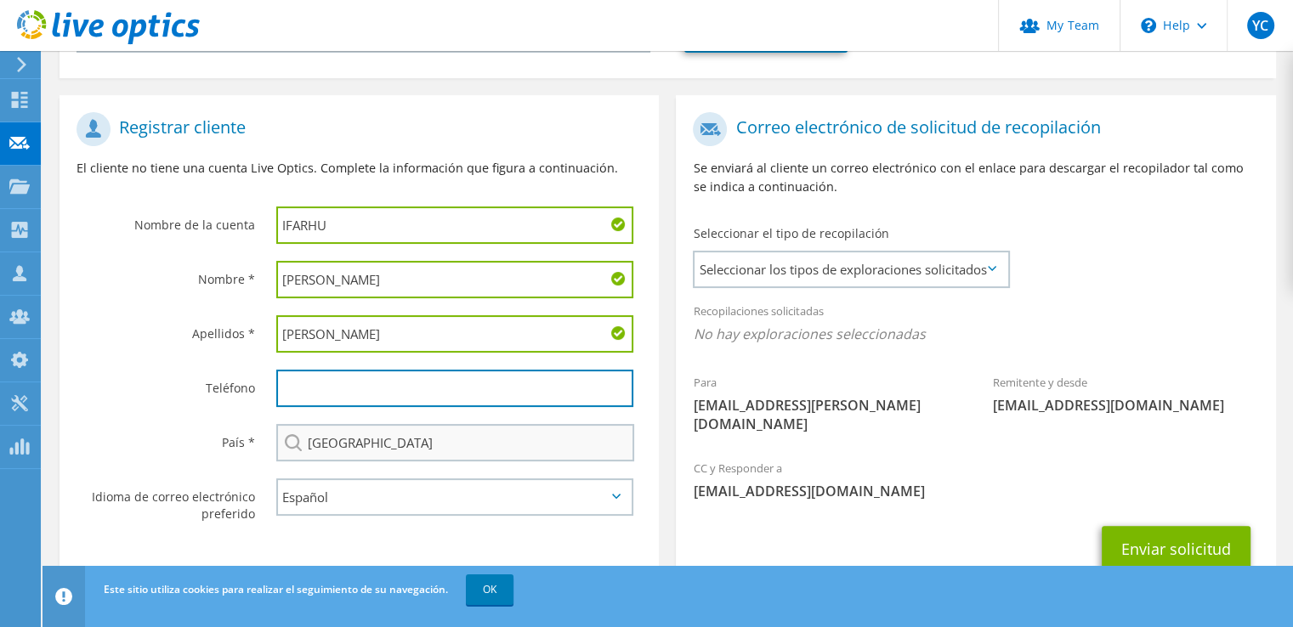
type input "2079777"
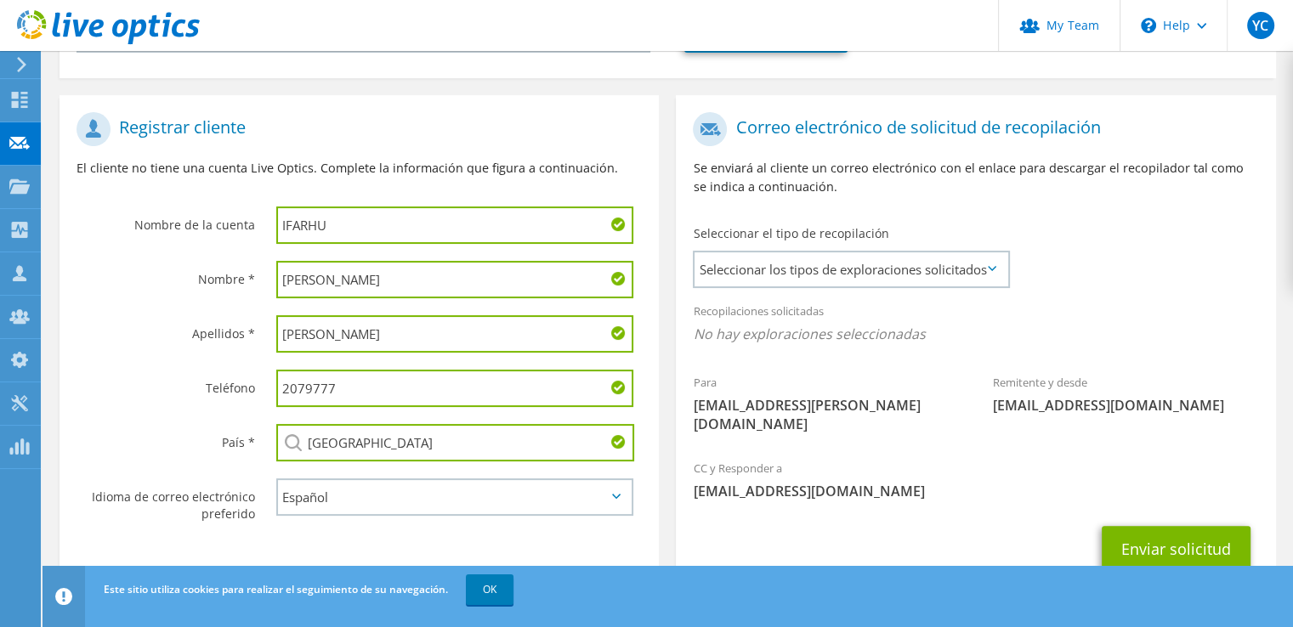
drag, startPoint x: 420, startPoint y: 392, endPoint x: 223, endPoint y: 365, distance: 198.9
click at [223, 365] on div "Teléfono 2079777" at bounding box center [358, 388] width 599 height 54
click at [108, 451] on div "País *" at bounding box center [159, 442] width 200 height 53
click at [977, 254] on span "Seleccionar los tipos de exploraciones solicitados" at bounding box center [850, 269] width 313 height 34
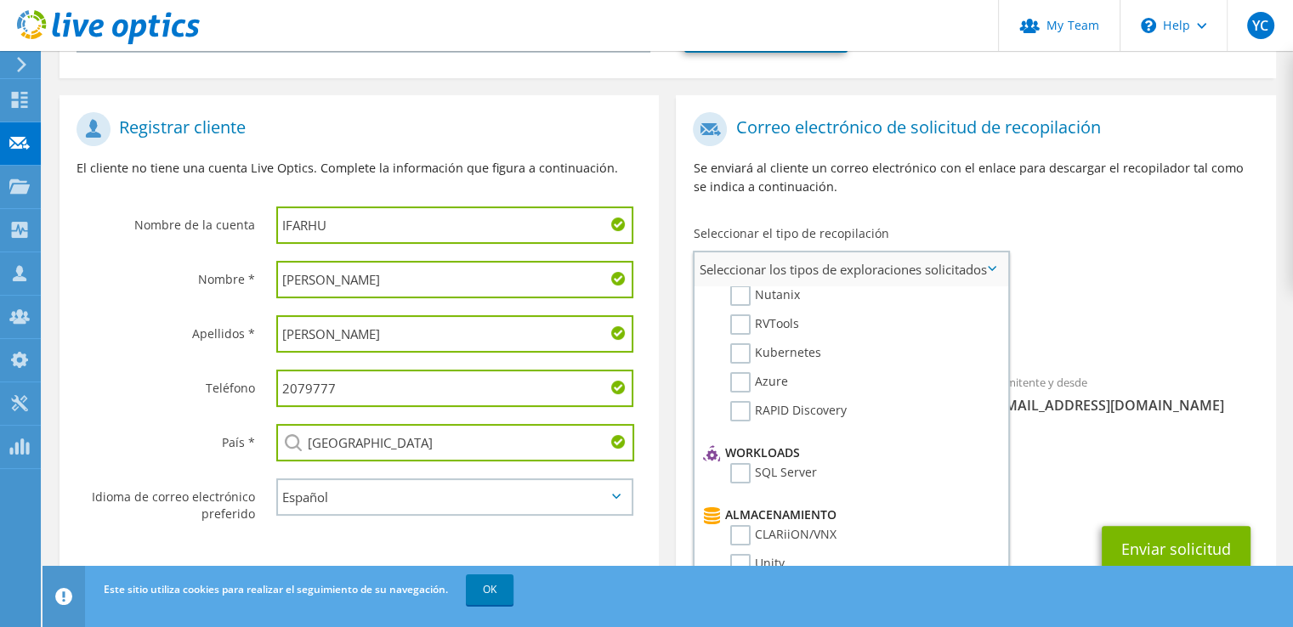
scroll to position [0, 0]
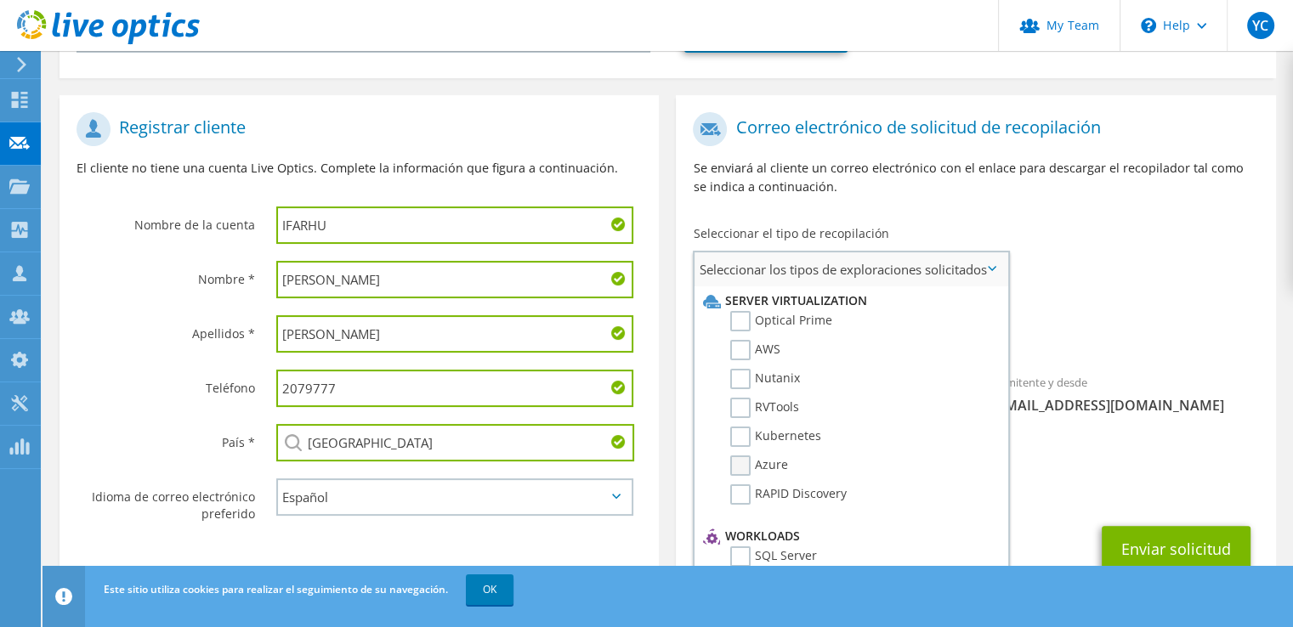
click at [738, 456] on label "Azure" at bounding box center [759, 466] width 58 height 20
click at [0, 0] on input "Azure" at bounding box center [0, 0] width 0 height 0
click at [750, 407] on label "RVTools" at bounding box center [764, 408] width 69 height 20
click at [0, 0] on input "RVTools" at bounding box center [0, 0] width 0 height 0
click at [738, 405] on label "RVTools" at bounding box center [764, 408] width 69 height 20
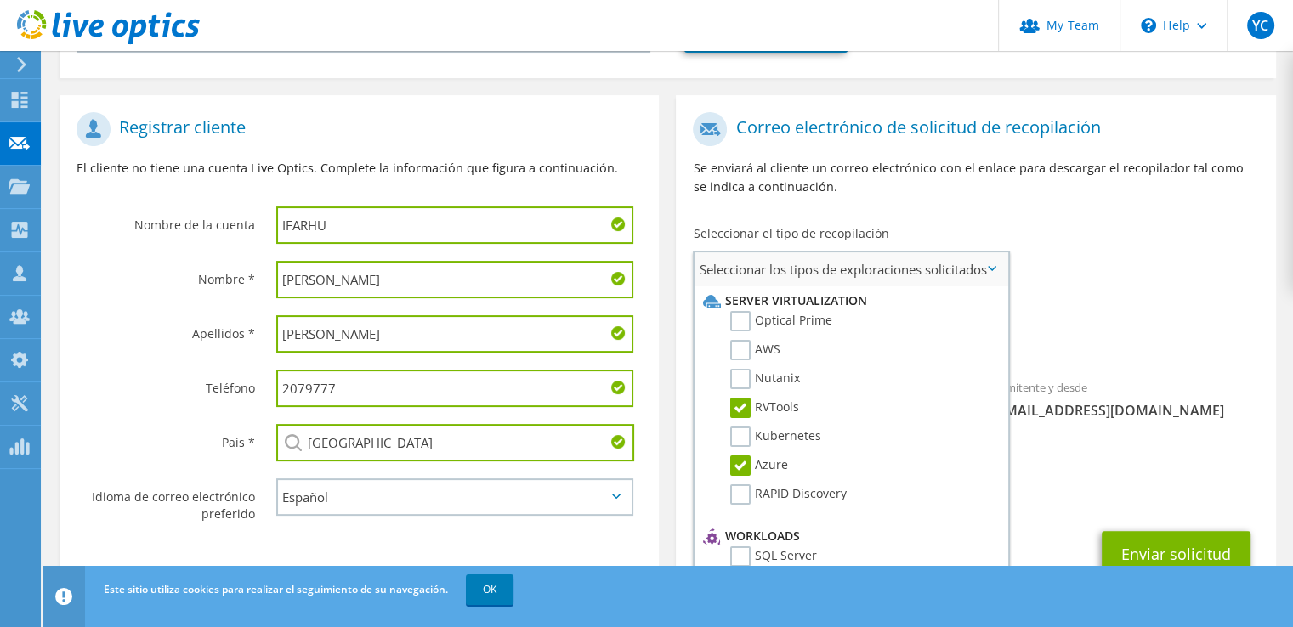
click at [0, 0] on input "RVTools" at bounding box center [0, 0] width 0 height 0
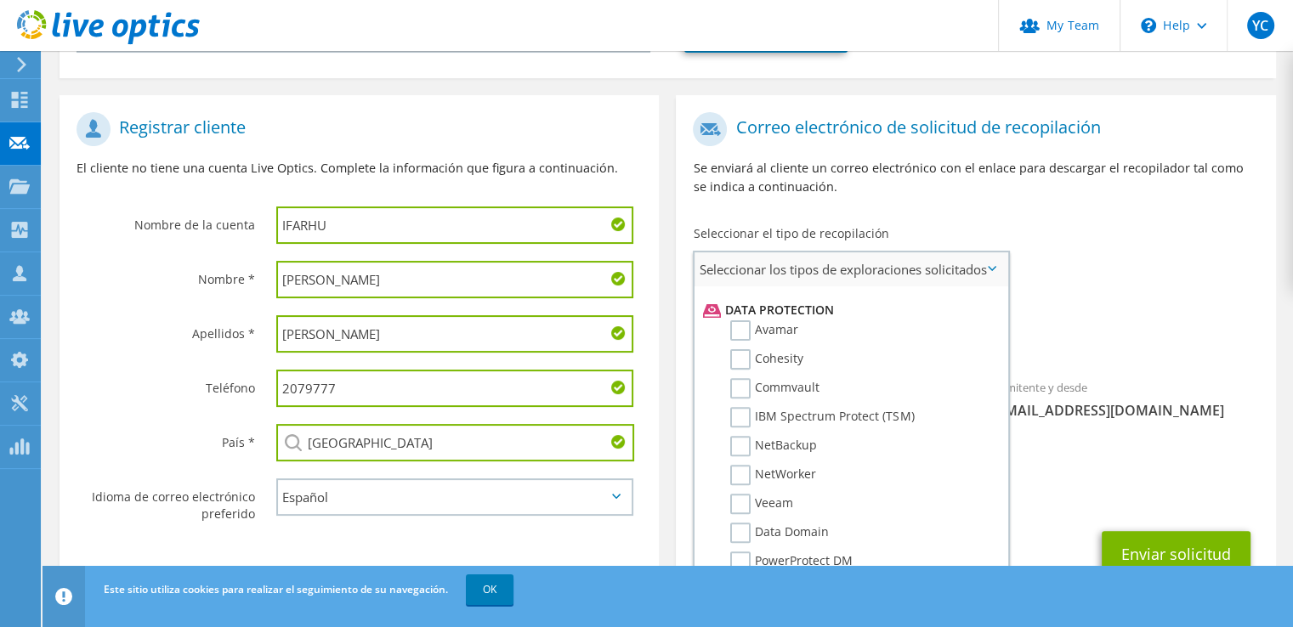
scroll to position [785, 0]
click at [746, 434] on label "Veeam" at bounding box center [761, 444] width 63 height 20
click at [0, 0] on input "Veeam" at bounding box center [0, 0] width 0 height 0
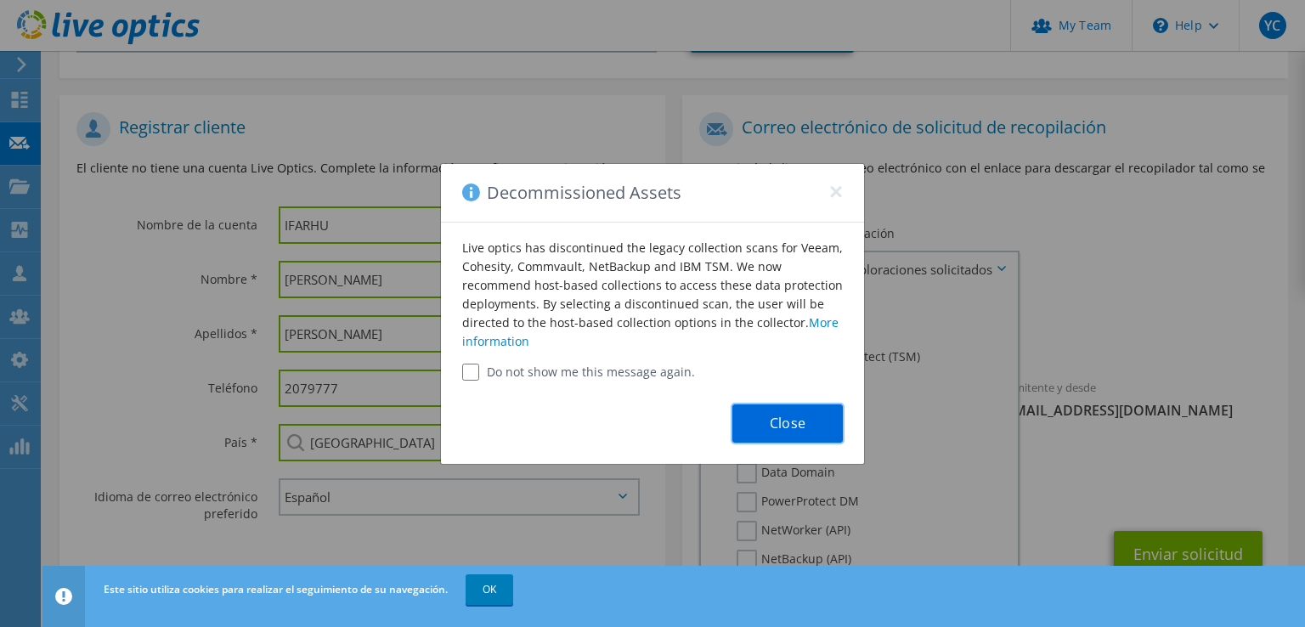
click at [788, 433] on button "Close" at bounding box center [788, 424] width 110 height 38
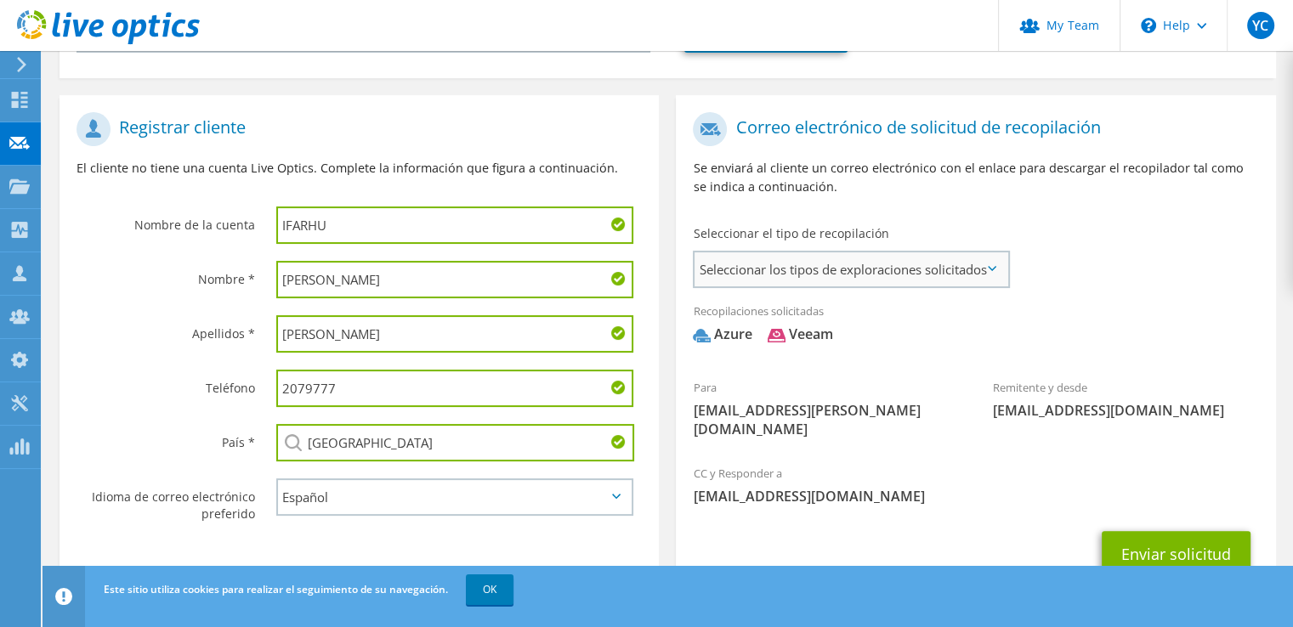
click at [983, 259] on span "Seleccionar los tipos de exploraciones solicitados" at bounding box center [850, 269] width 313 height 34
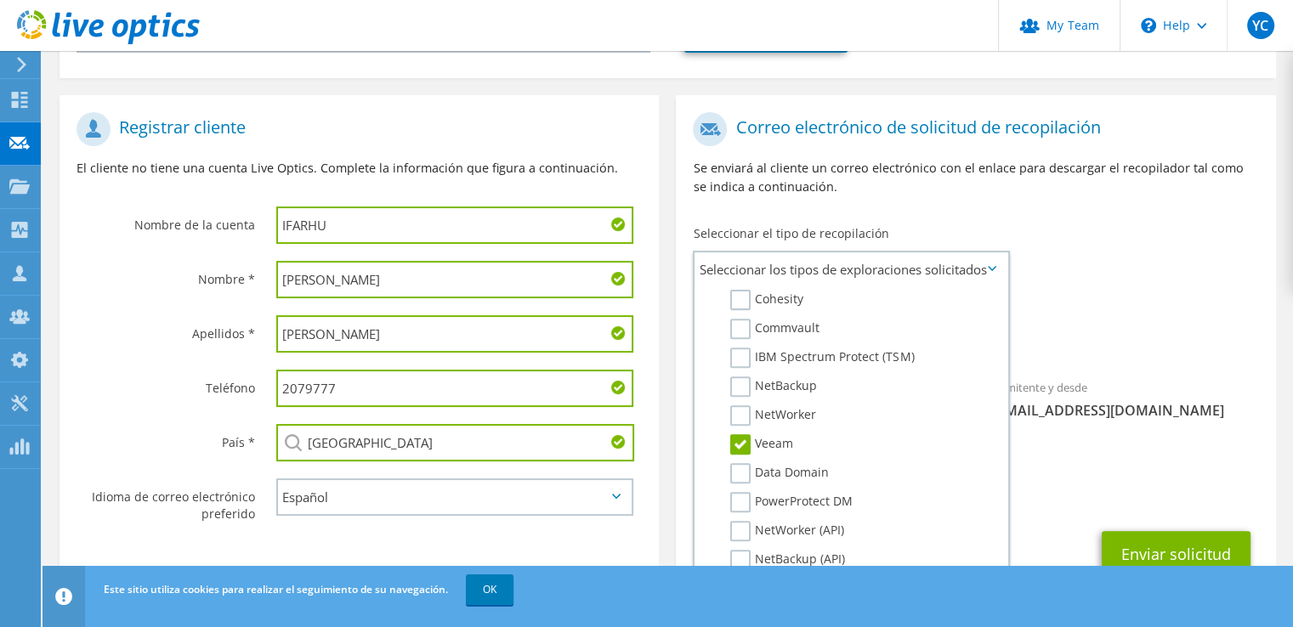
scroll to position [364, 0]
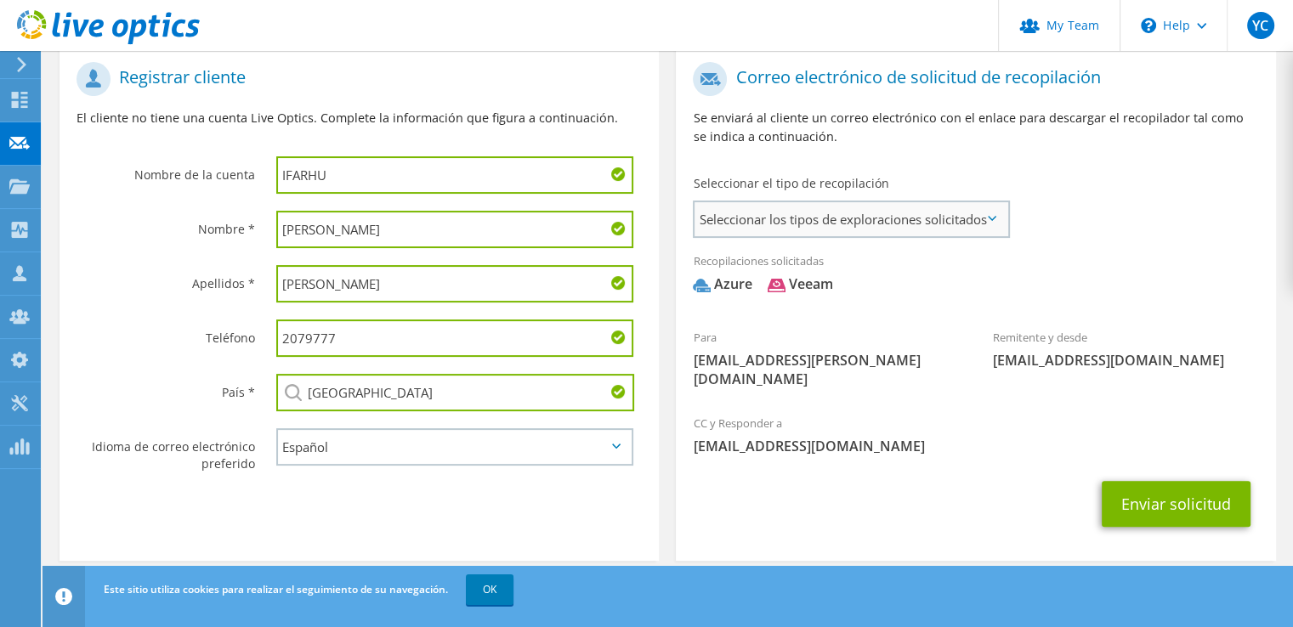
click at [993, 221] on span "Seleccionar los tipos de exploraciones solicitados" at bounding box center [850, 219] width 313 height 34
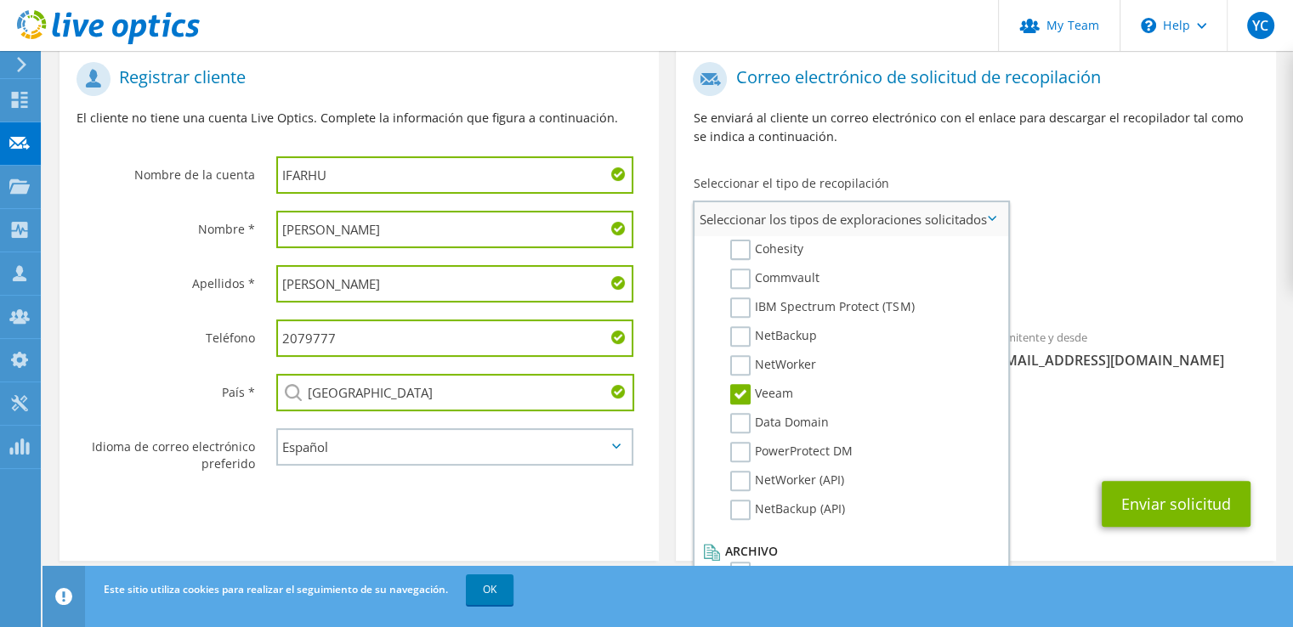
drag, startPoint x: 996, startPoint y: 495, endPoint x: 991, endPoint y: 502, distance: 9.2
click at [991, 502] on li "Server Virtualization Optical Prime AWS Nutanix RVTools Kubernetes Azure SQL Se…" at bounding box center [850, 25] width 313 height 1148
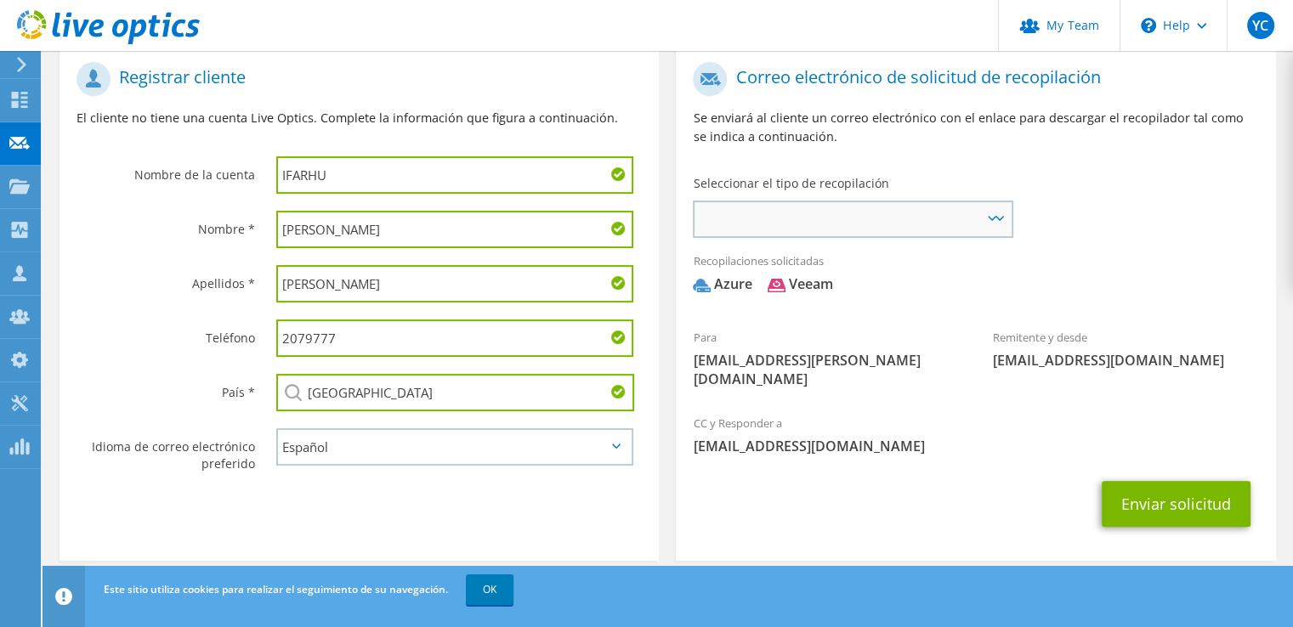
click at [991, 213] on span "Server Virtualization Optical Prime AWS Nutanix RVTools Kubernetes Azure SQL Se…" at bounding box center [852, 219] width 316 height 34
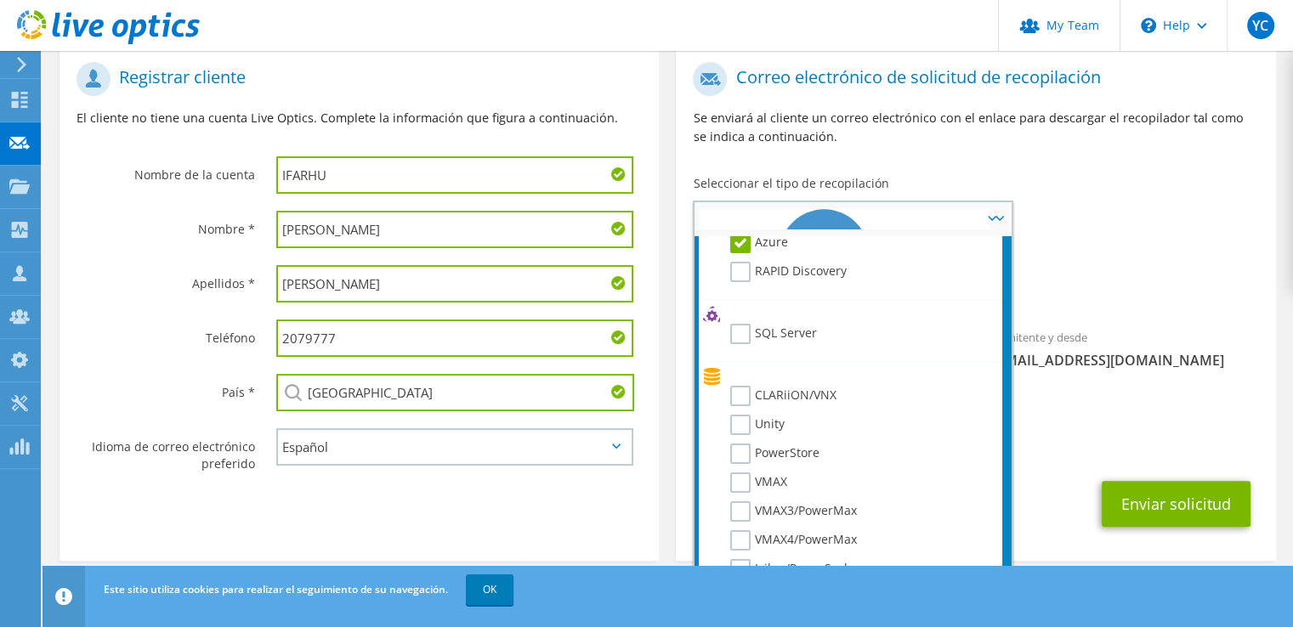
scroll to position [0, 0]
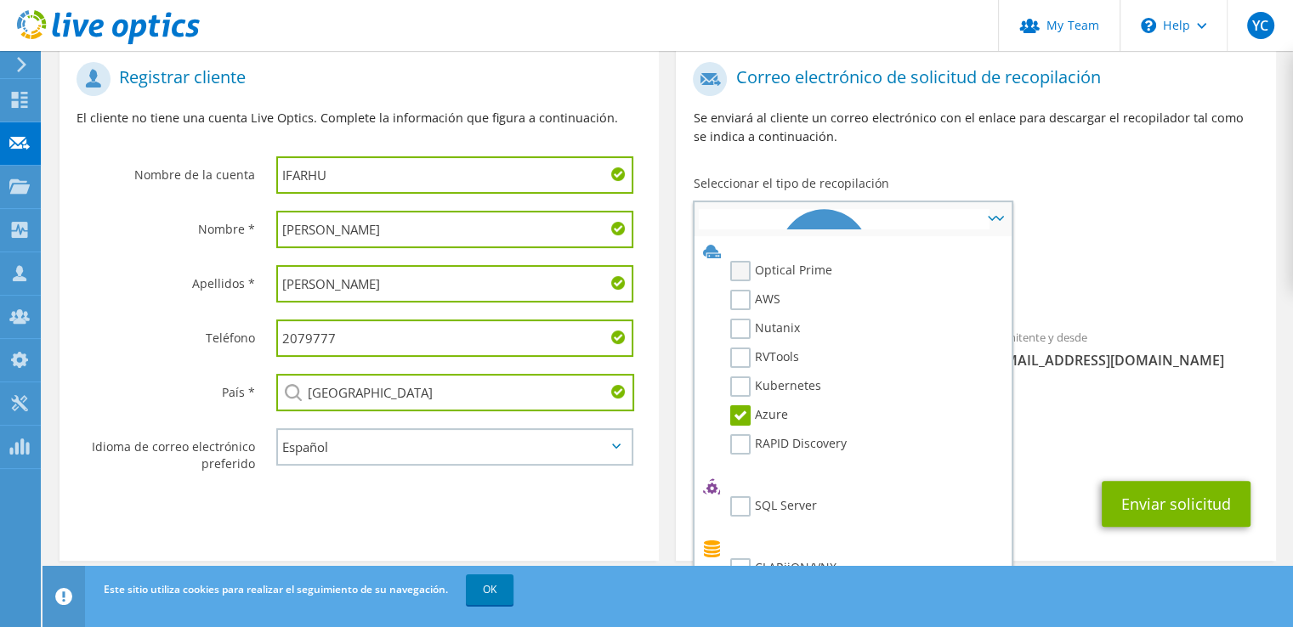
click at [743, 269] on label "Optical Prime" at bounding box center [781, 271] width 102 height 20
click at [0, 0] on input "Optical Prime" at bounding box center [0, 0] width 0 height 0
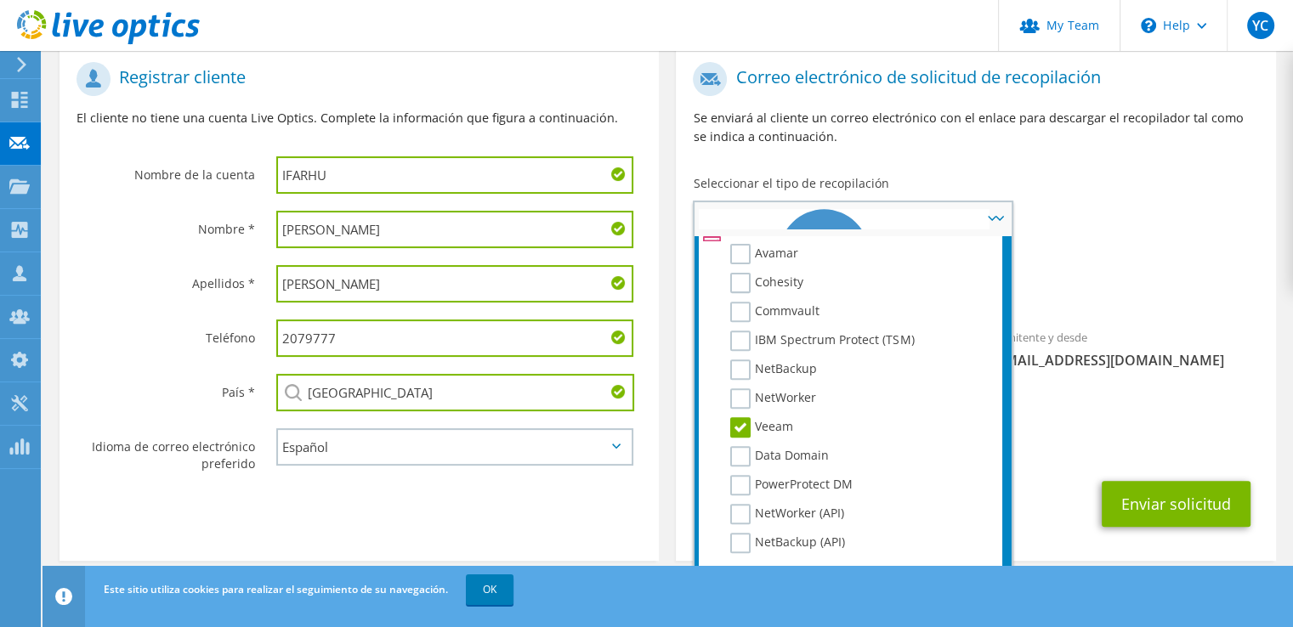
scroll to position [785, 0]
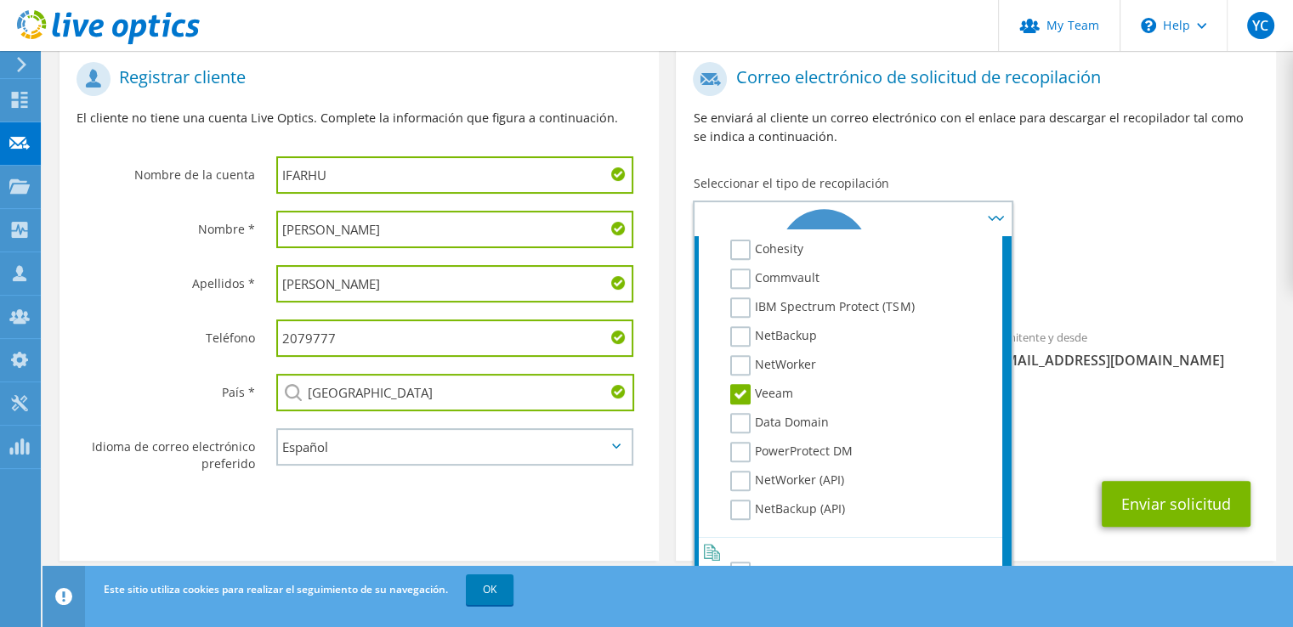
click at [1084, 235] on div "Para [EMAIL_ADDRESS][PERSON_NAME][DOMAIN_NAME] Remitente y desde [EMAIL_ADDRESS…" at bounding box center [975, 230] width 599 height 352
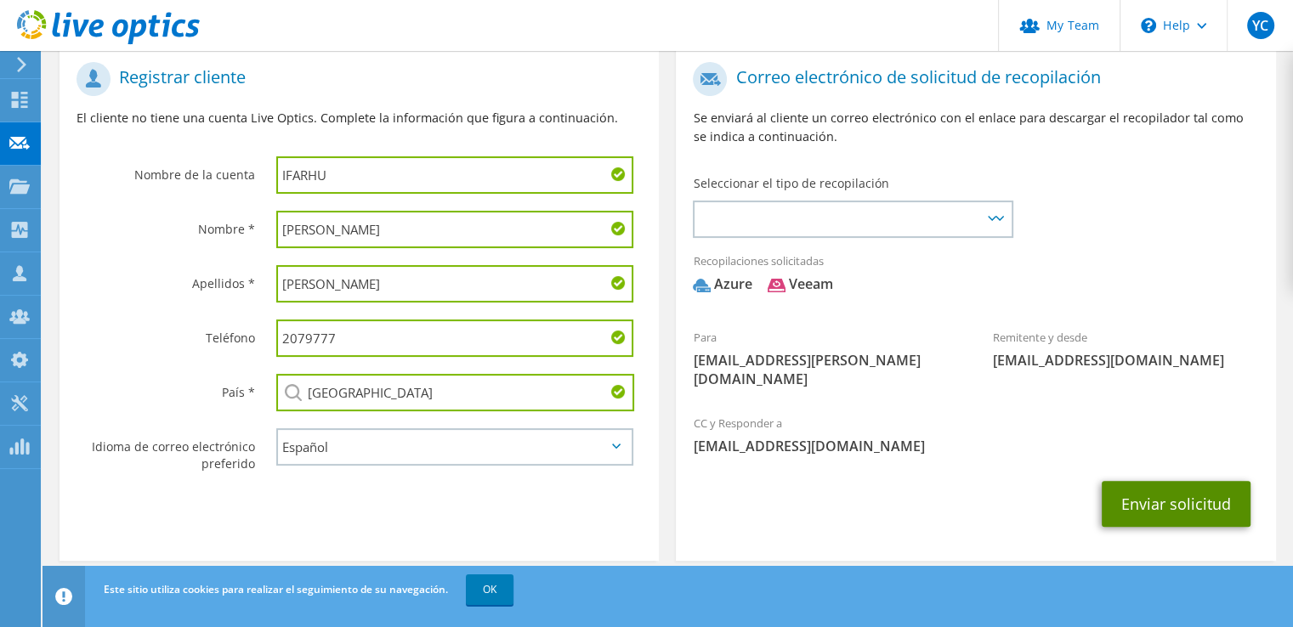
click at [1159, 485] on button "Enviar solicitud" at bounding box center [1175, 504] width 149 height 46
